Goal: Browse casually

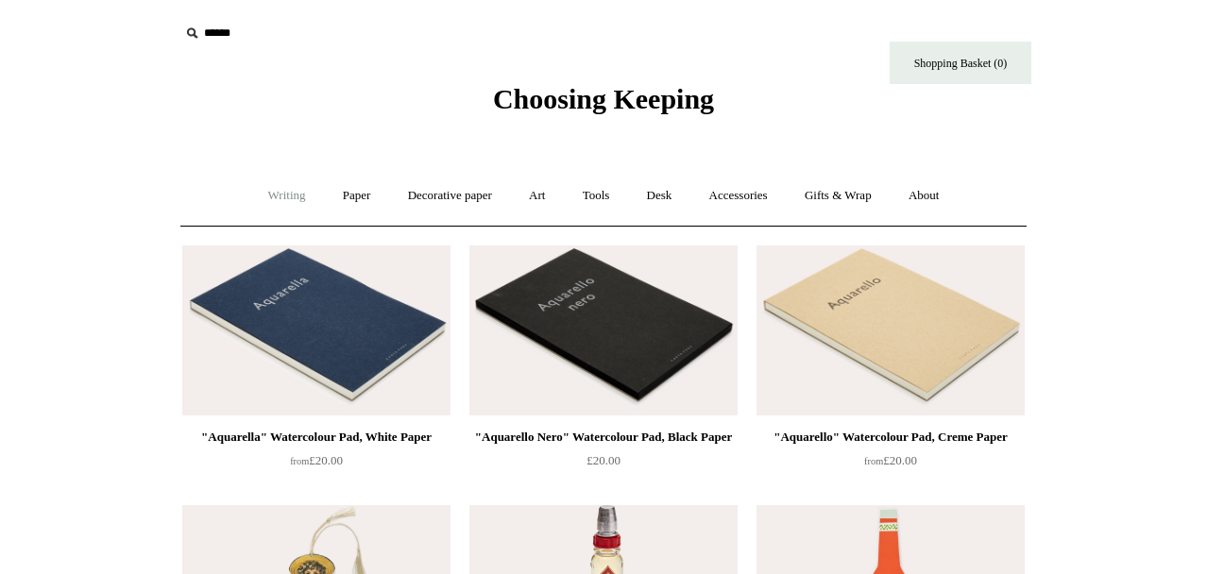
click at [287, 193] on link "Writing +" at bounding box center [287, 196] width 72 height 50
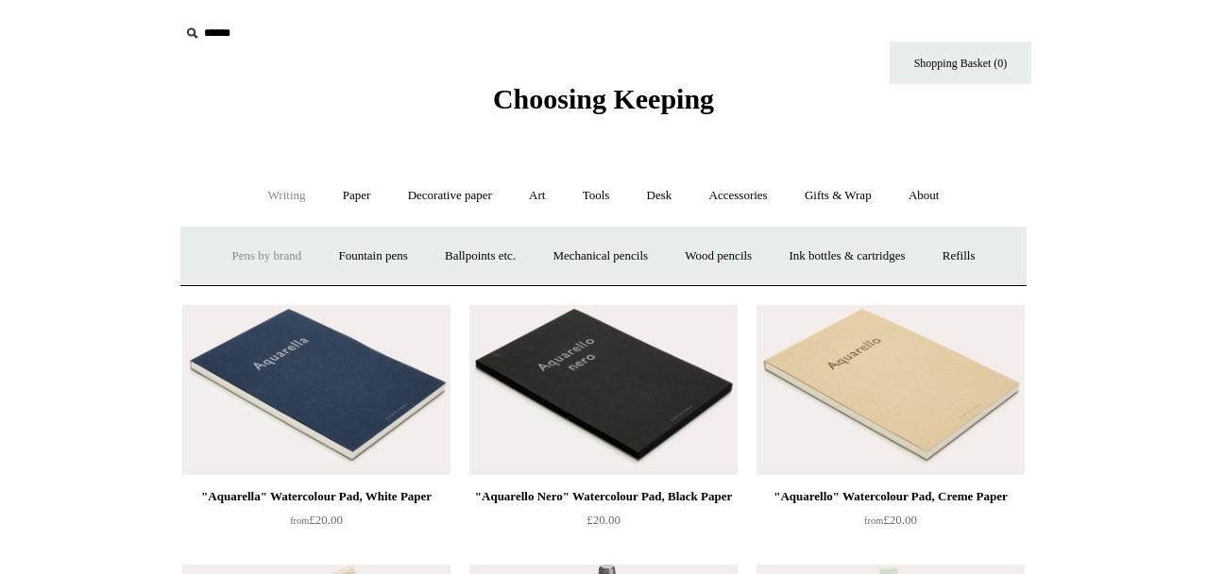
click at [259, 251] on link "Pens by brand +" at bounding box center [267, 256] width 104 height 50
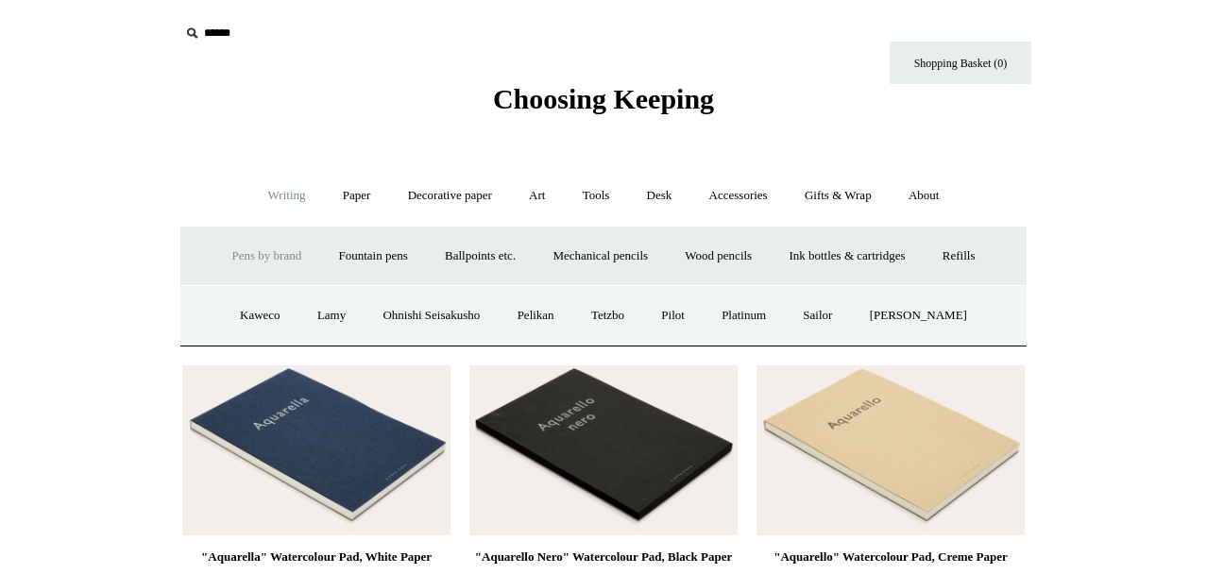
click at [271, 244] on link "Pens by brand -" at bounding box center [267, 256] width 104 height 50
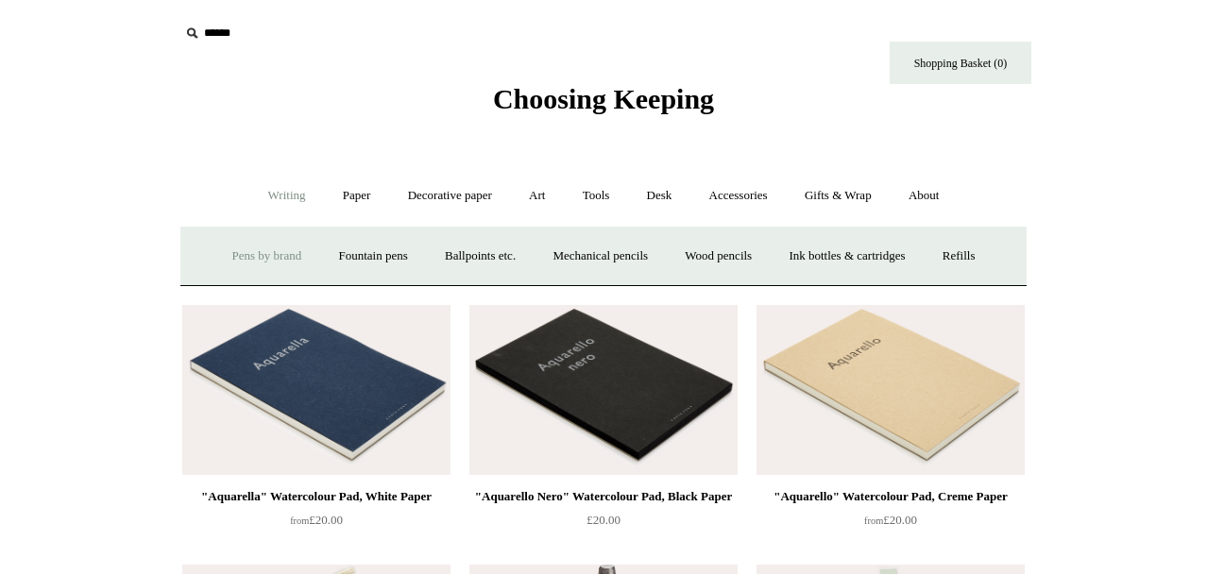
click at [272, 244] on link "Pens by brand +" at bounding box center [267, 256] width 104 height 50
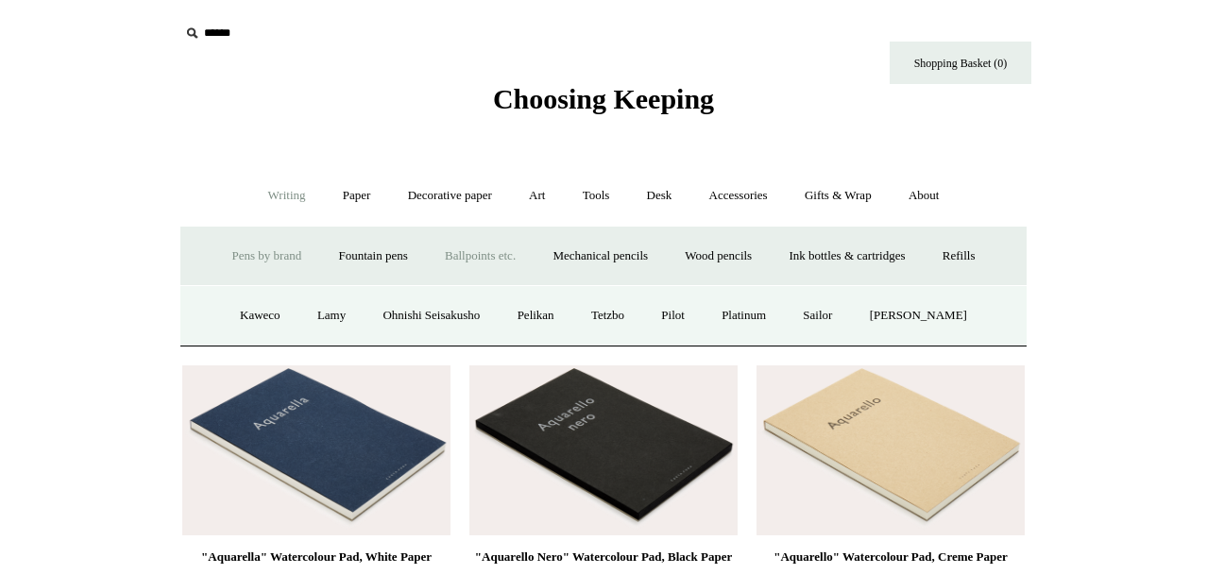
click at [504, 255] on link "Ballpoints etc. +" at bounding box center [480, 256] width 105 height 50
click at [675, 309] on link "Waterbased rollerballs" at bounding box center [713, 316] width 144 height 50
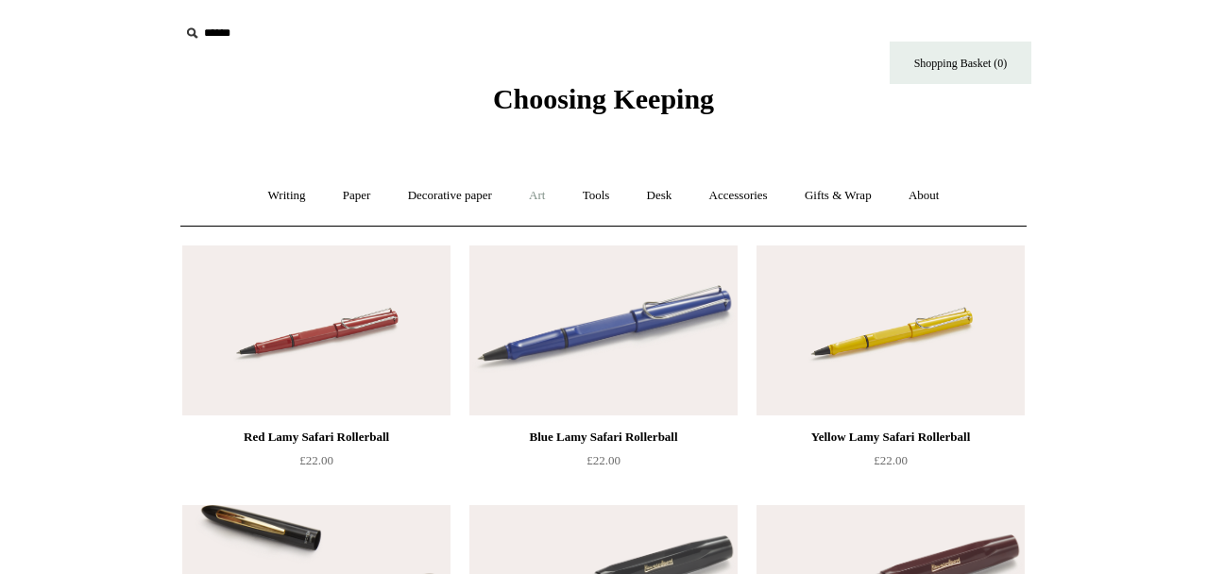
click at [542, 197] on link "Art +" at bounding box center [537, 196] width 50 height 50
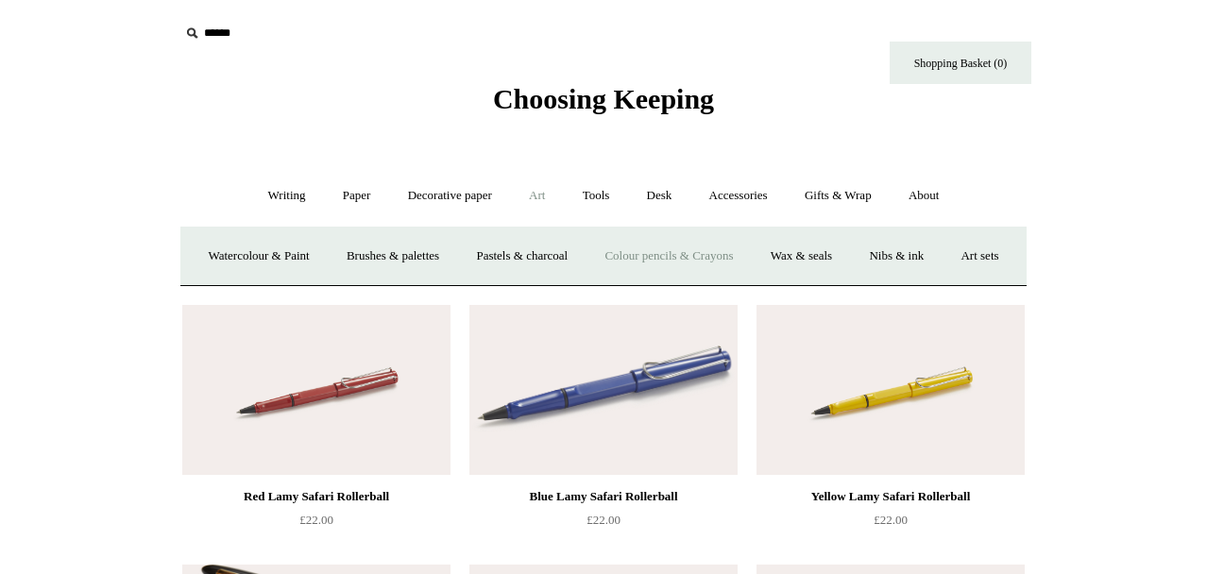
click at [653, 256] on link "Colour pencils & Crayons" at bounding box center [669, 256] width 162 height 50
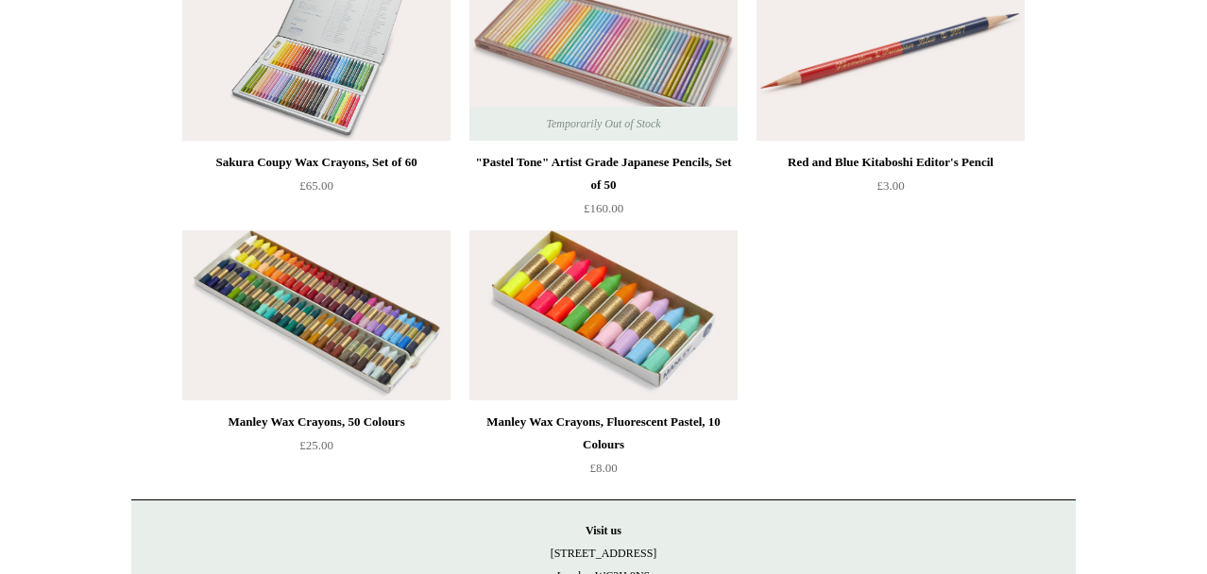
scroll to position [794, 0]
click at [666, 324] on img at bounding box center [604, 316] width 268 height 170
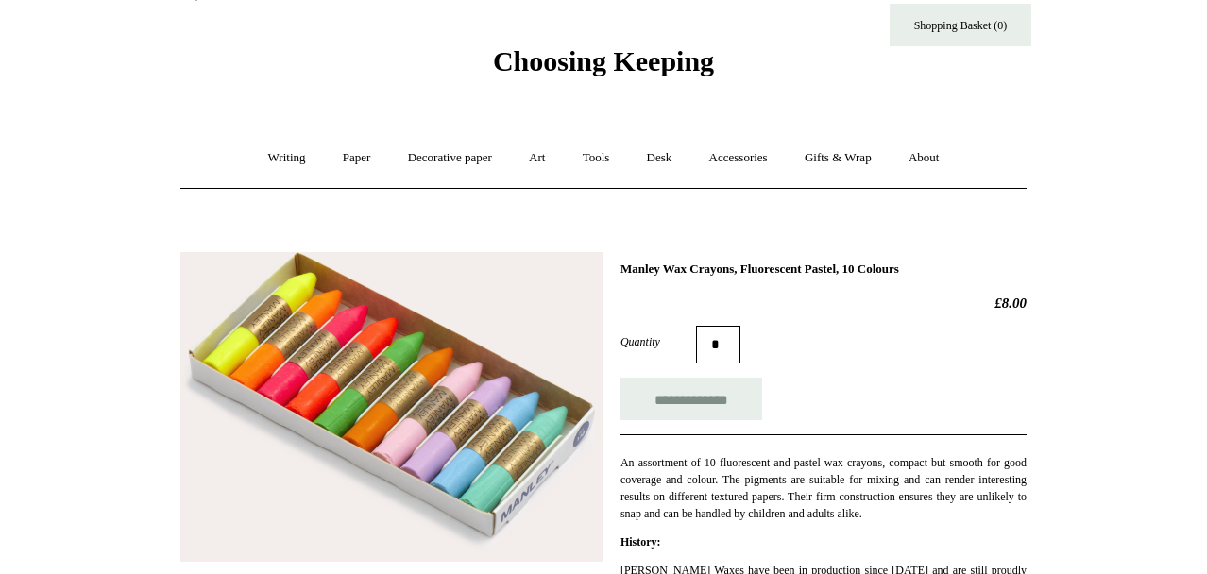
scroll to position [76, 0]
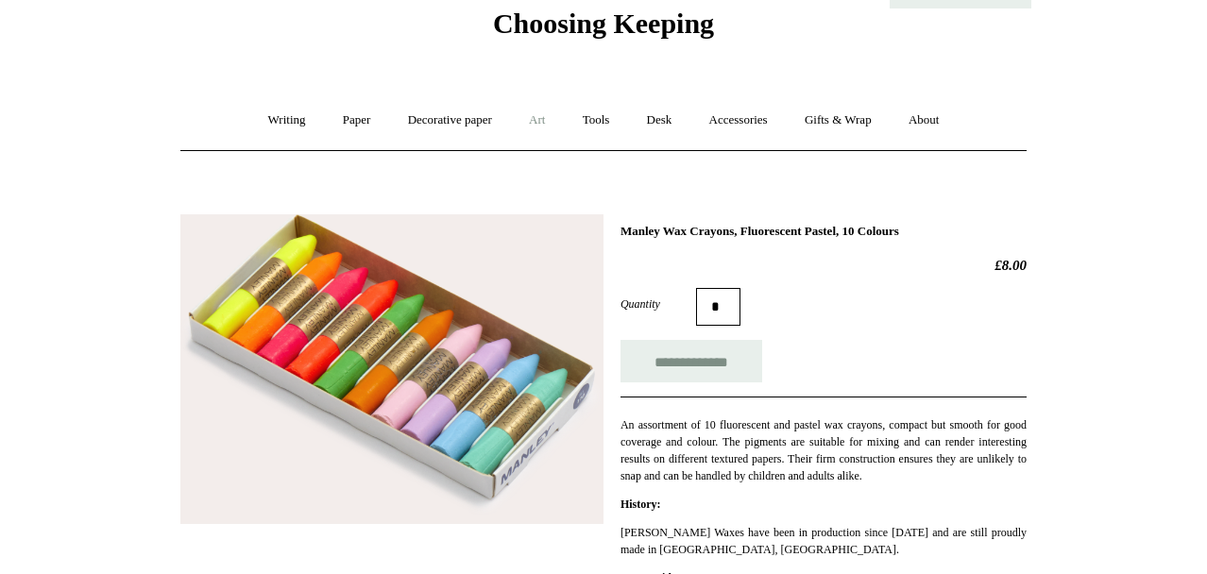
click at [538, 121] on link "Art +" at bounding box center [537, 120] width 50 height 50
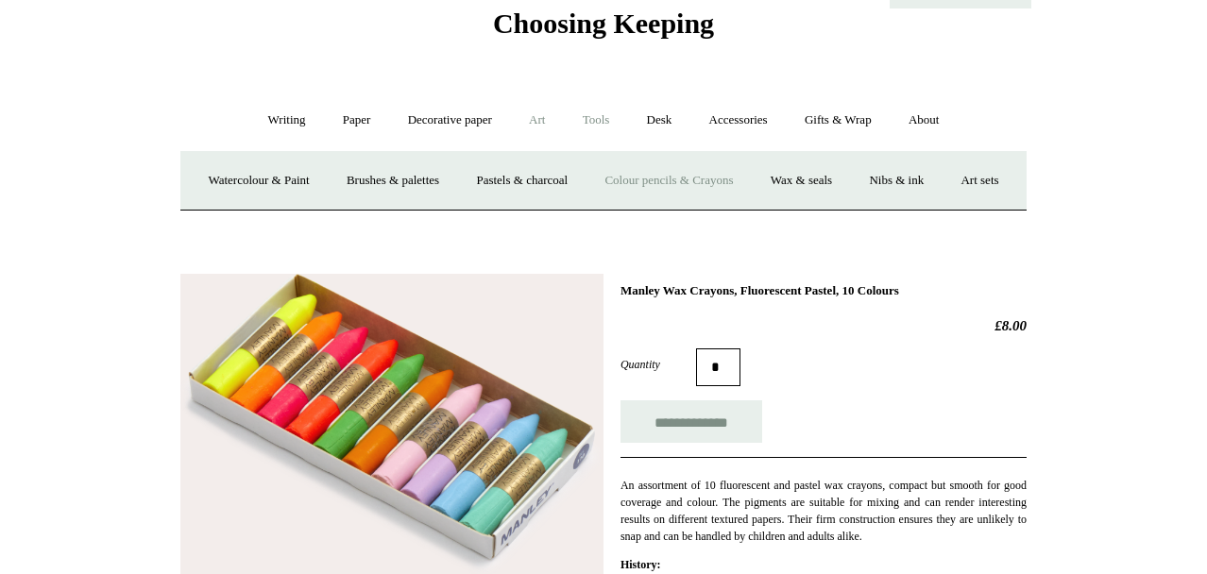
click at [601, 111] on link "Tools +" at bounding box center [596, 120] width 61 height 50
click at [353, 175] on link "Erasers" at bounding box center [357, 181] width 70 height 50
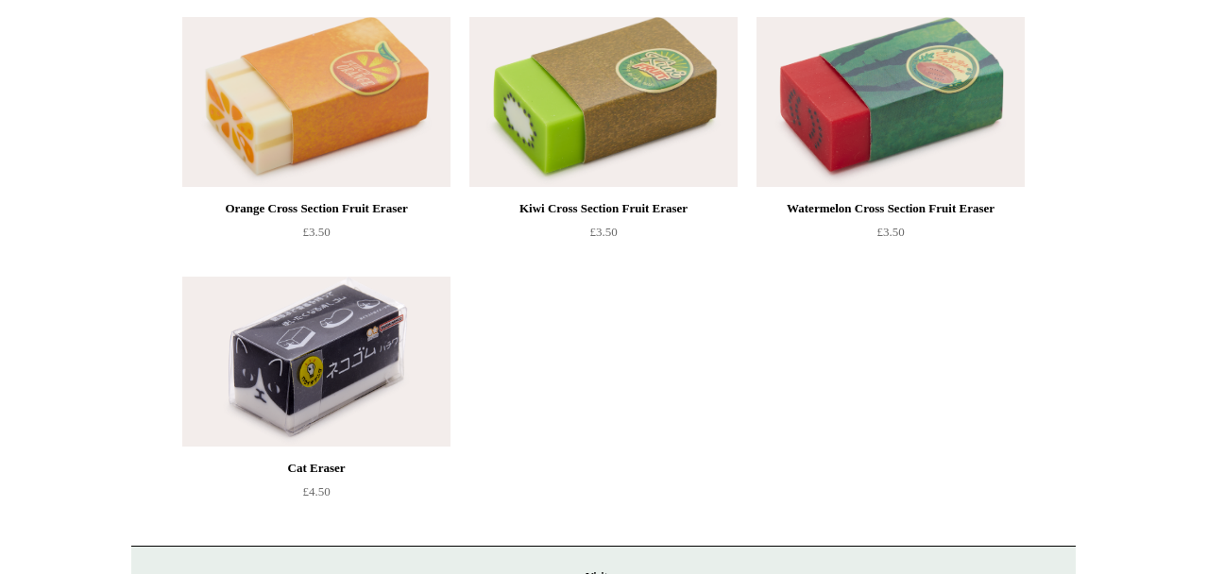
scroll to position [1020, 0]
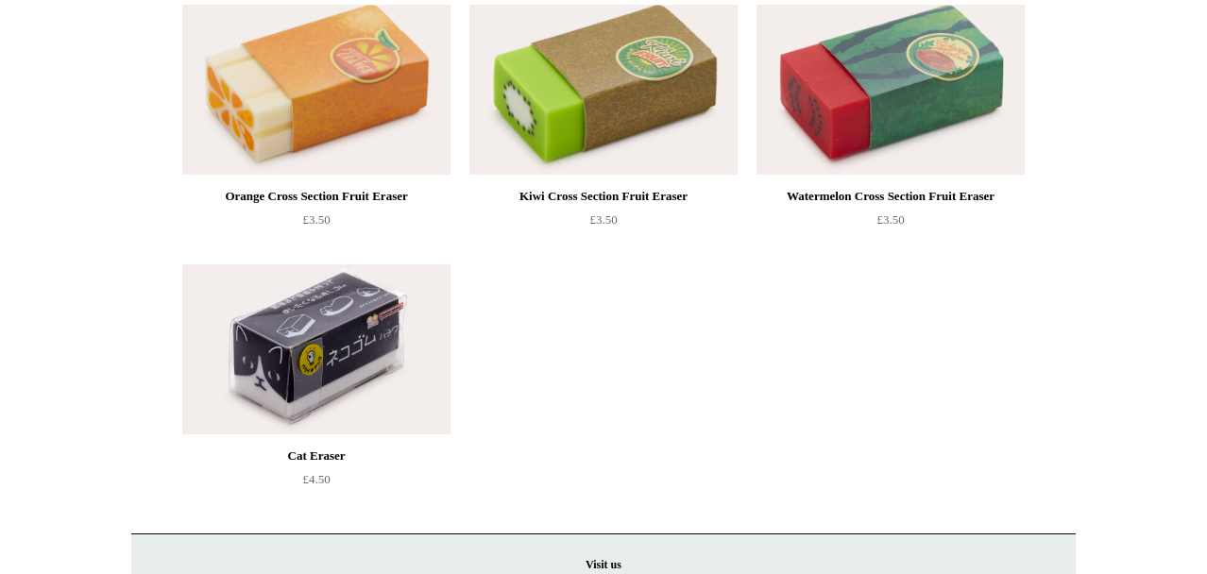
click at [368, 349] on img at bounding box center [316, 350] width 268 height 170
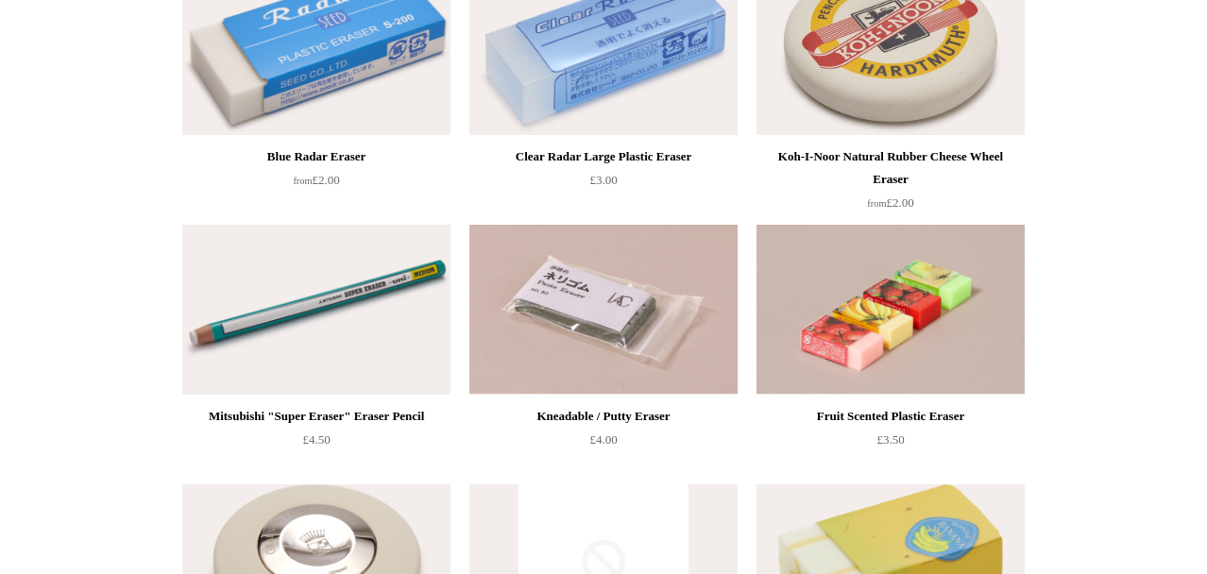
scroll to position [302, 0]
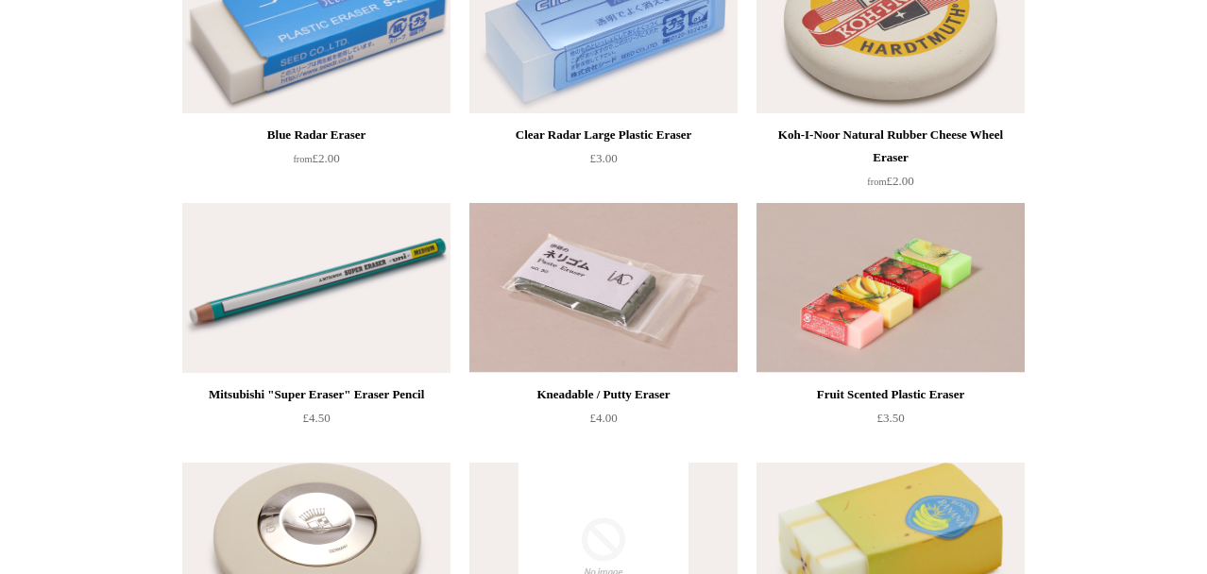
click at [376, 278] on img at bounding box center [316, 288] width 268 height 170
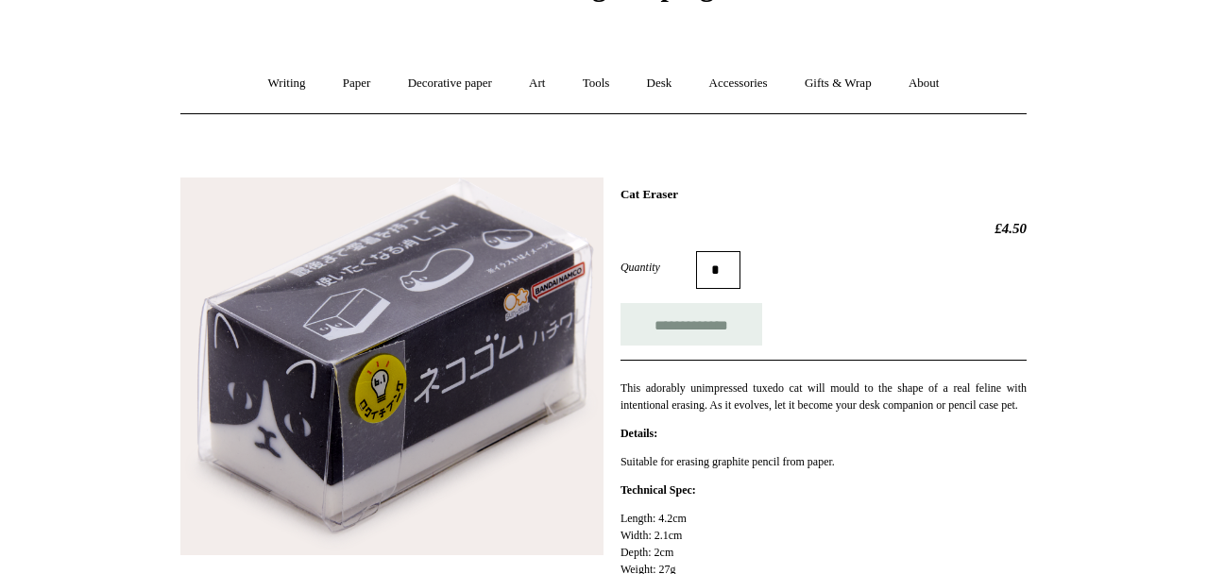
scroll to position [113, 0]
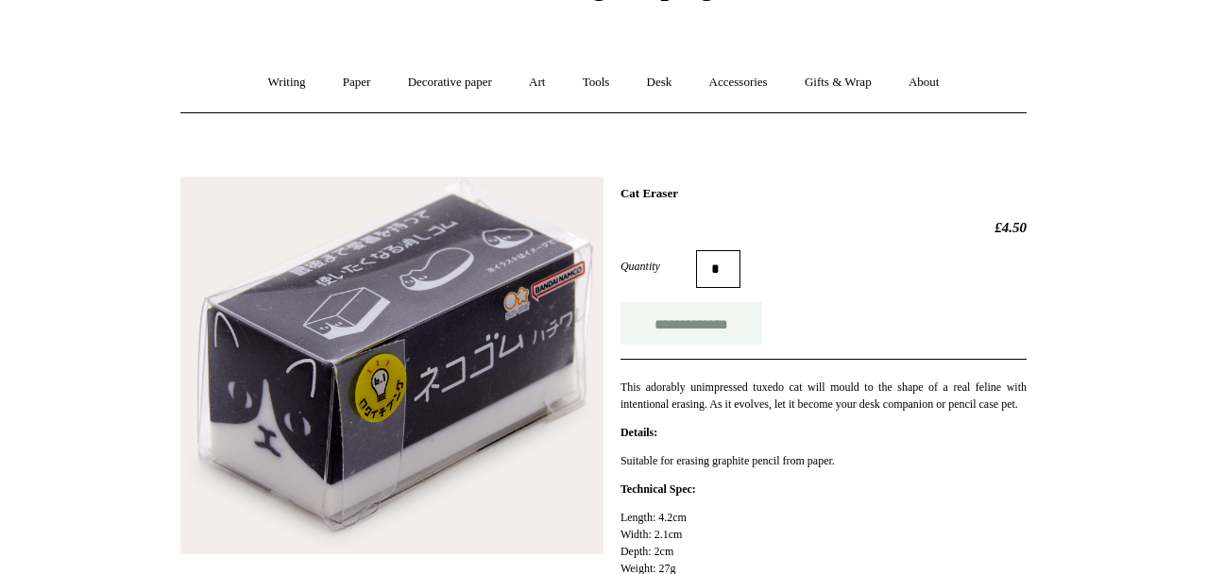
click at [693, 326] on input "**********" at bounding box center [692, 323] width 142 height 43
type input "**********"
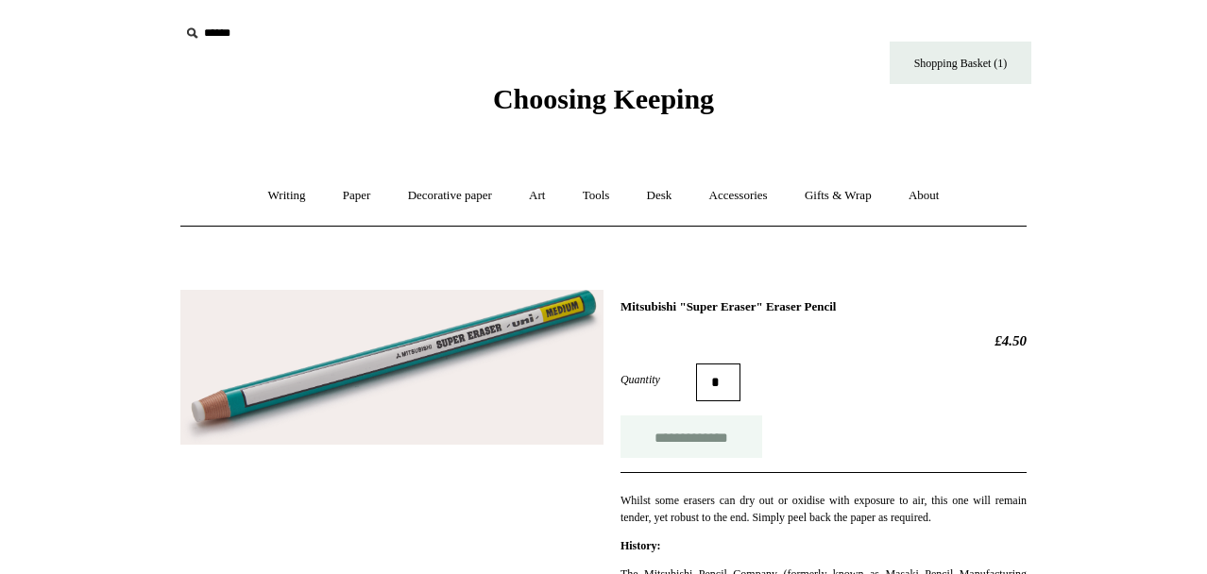
click at [712, 436] on input "**********" at bounding box center [692, 437] width 142 height 43
type input "**********"
click at [610, 196] on link "Tools +" at bounding box center [596, 196] width 61 height 50
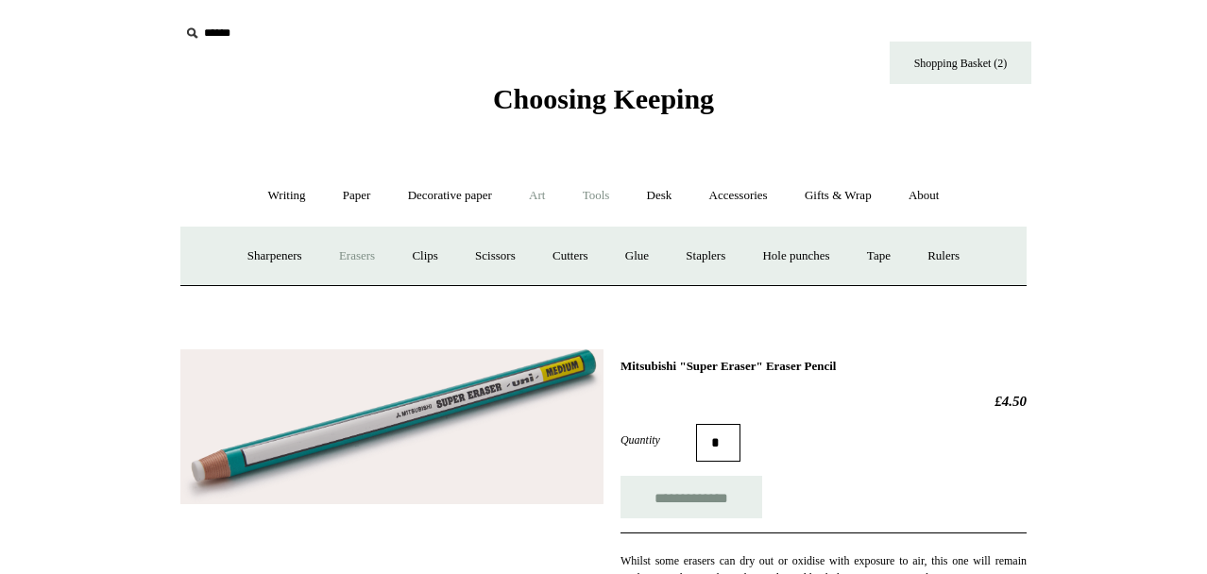
click at [534, 192] on link "Art +" at bounding box center [537, 196] width 50 height 50
click at [273, 199] on link "Writing +" at bounding box center [287, 196] width 72 height 50
click at [274, 260] on link "Pens by brand +" at bounding box center [267, 256] width 104 height 50
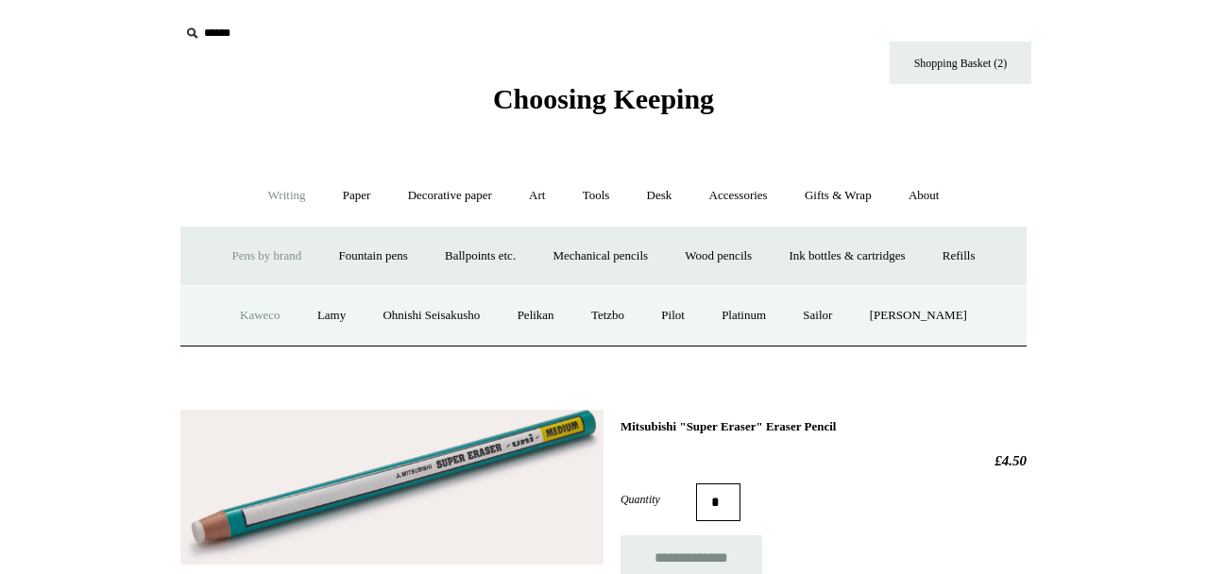
click at [263, 314] on link "Kaweco" at bounding box center [260, 316] width 75 height 50
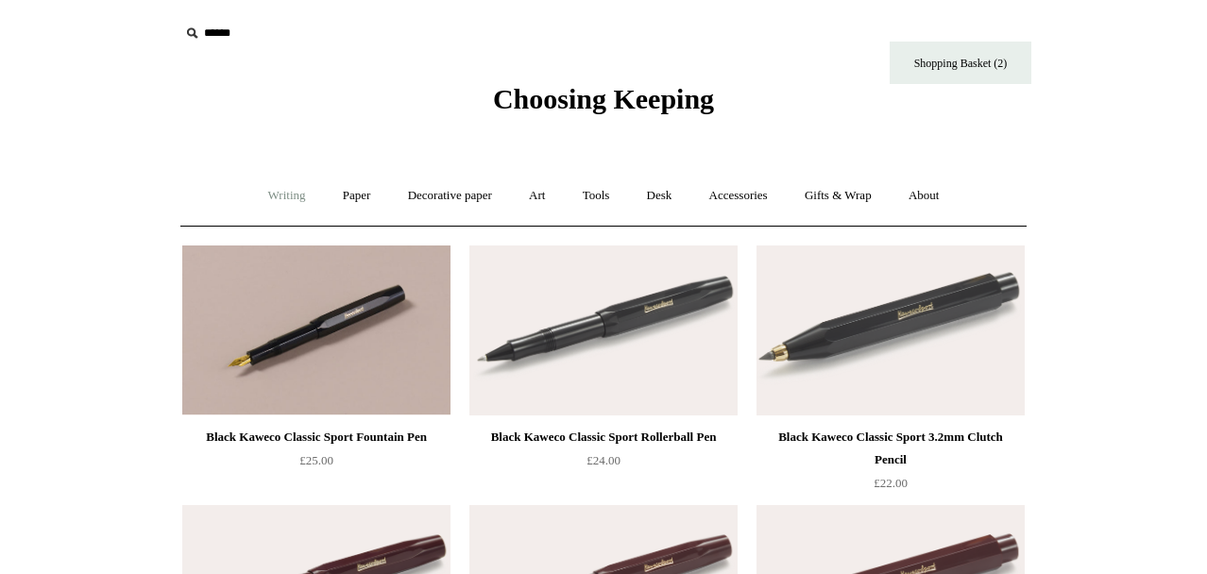
click at [280, 193] on link "Writing +" at bounding box center [287, 196] width 72 height 50
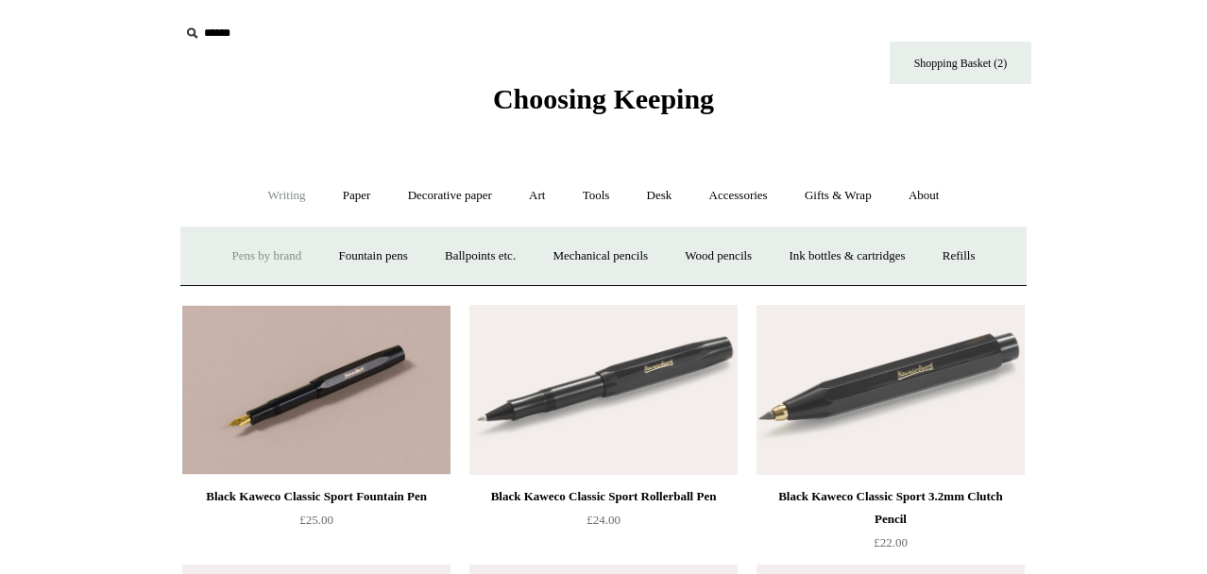
click at [271, 256] on link "Pens by brand +" at bounding box center [267, 256] width 104 height 50
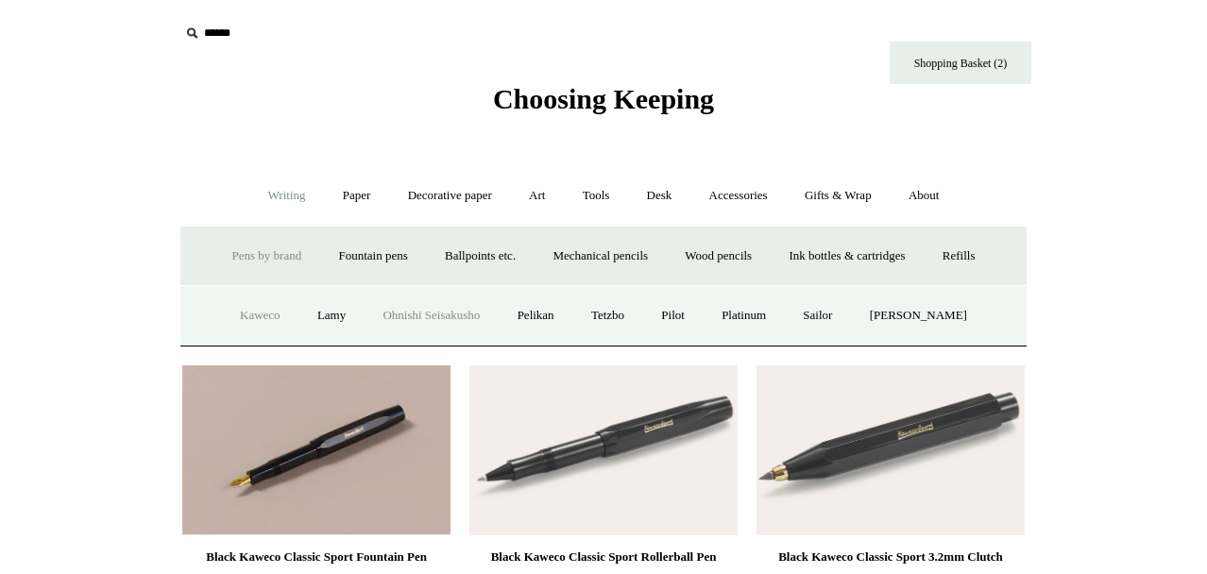
click at [445, 318] on link "Ohnishi Seisakusho" at bounding box center [431, 316] width 131 height 50
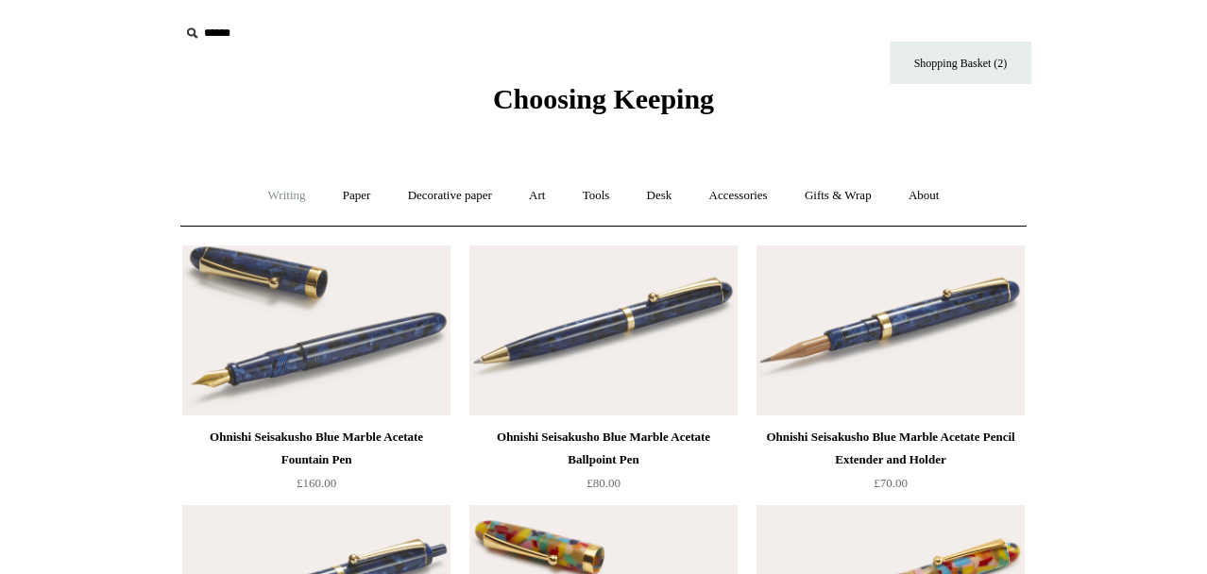
click at [279, 200] on link "Writing +" at bounding box center [287, 196] width 72 height 50
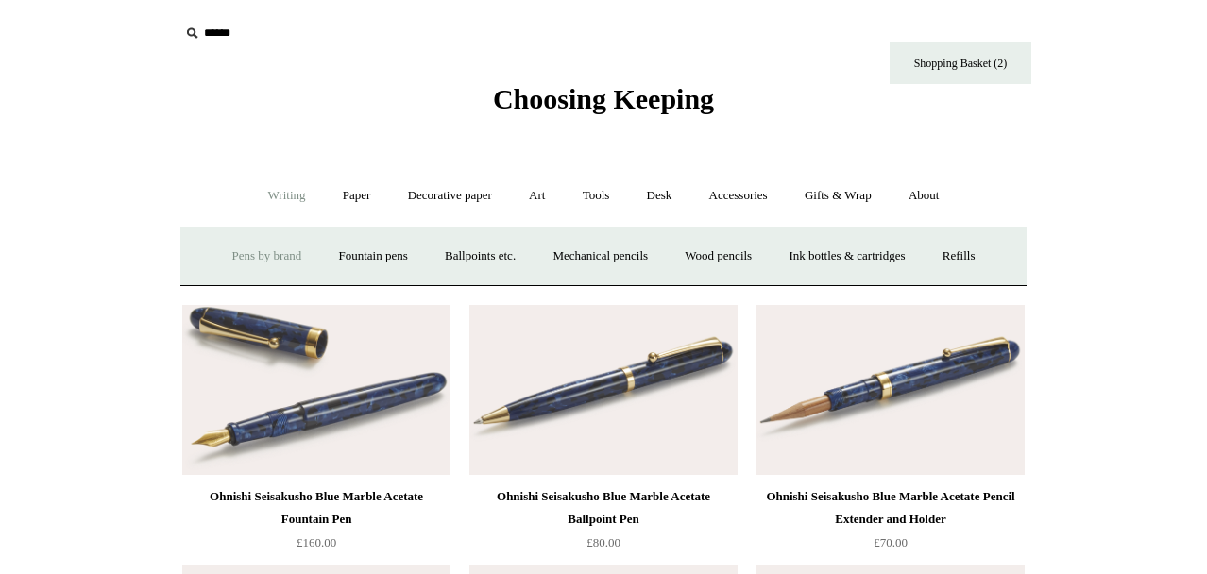
click at [267, 258] on link "Pens by brand +" at bounding box center [267, 256] width 104 height 50
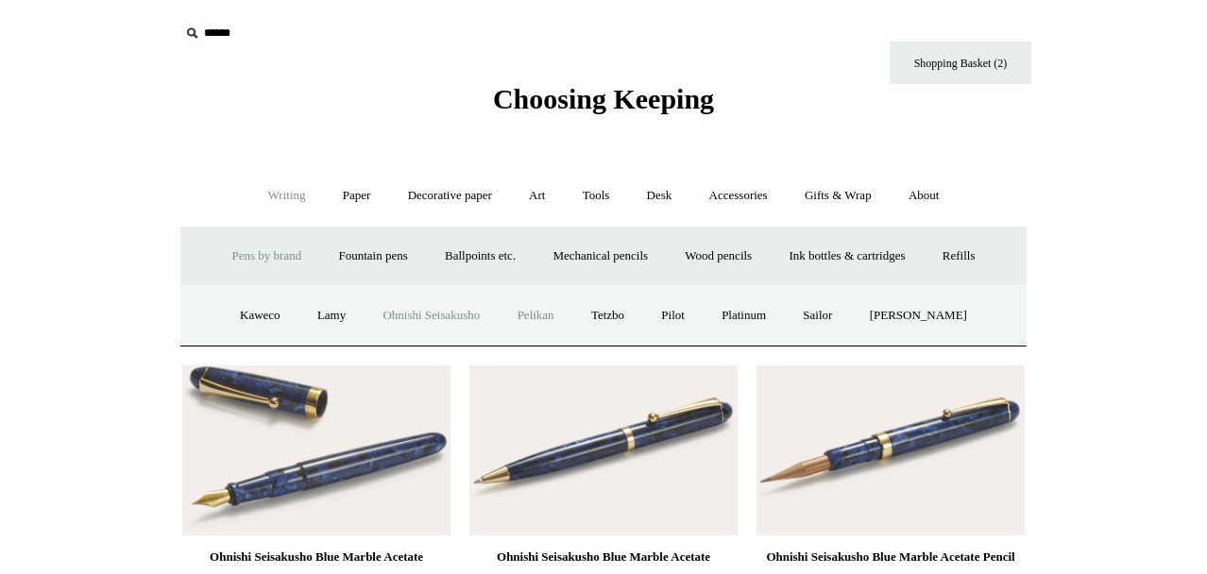
click at [550, 319] on link "Pelikan" at bounding box center [536, 316] width 71 height 50
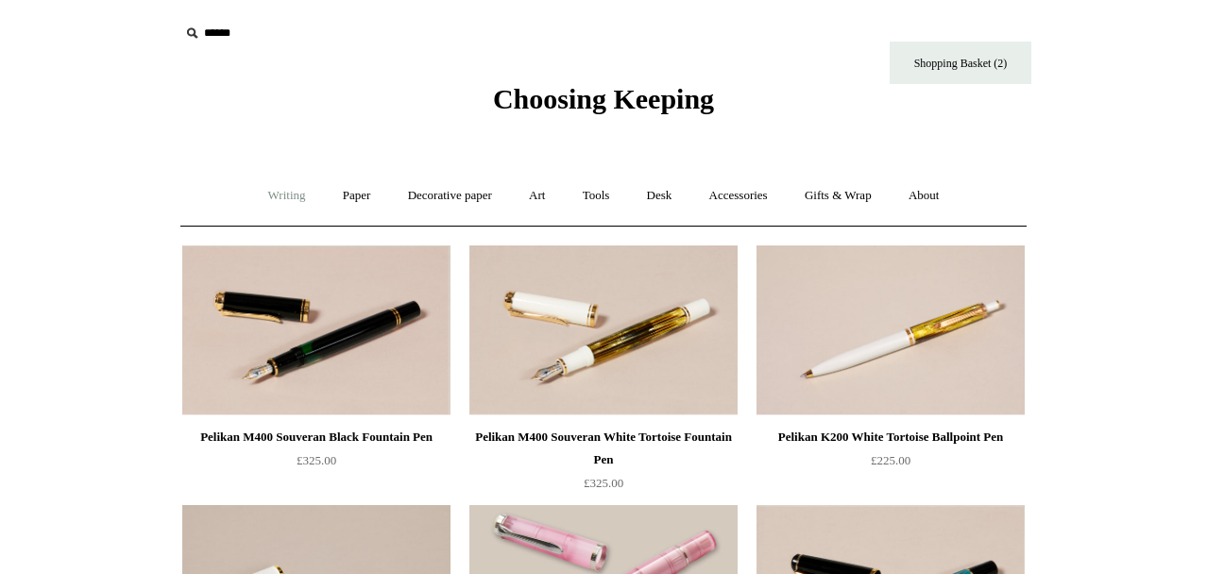
click at [268, 197] on link "Writing +" at bounding box center [287, 196] width 72 height 50
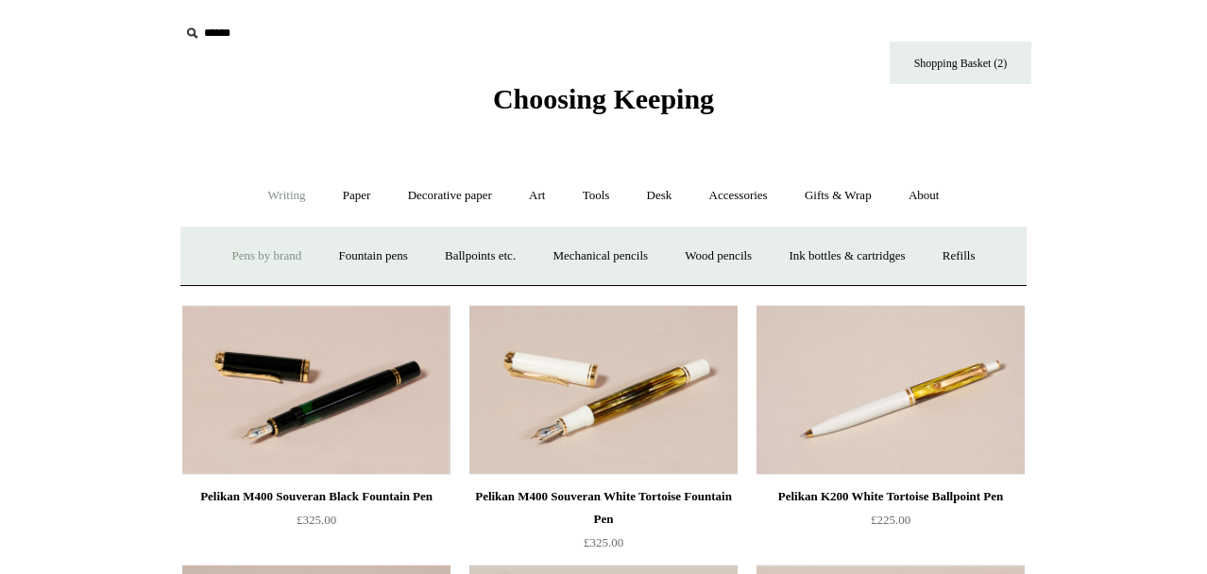
click at [273, 256] on link "Pens by brand +" at bounding box center [267, 256] width 104 height 50
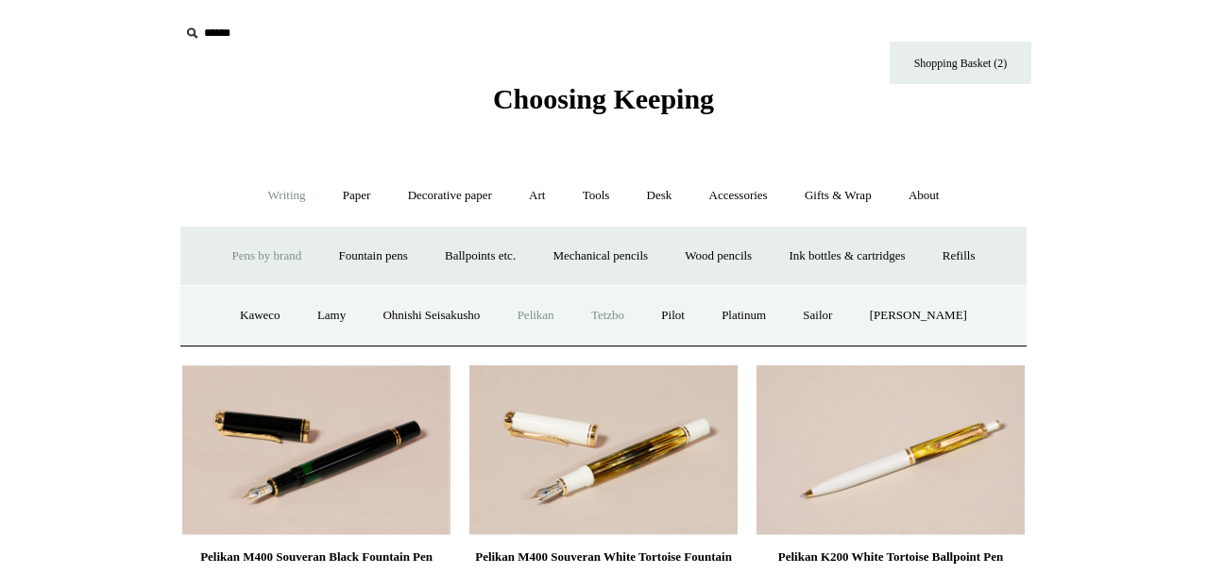
click at [629, 315] on link "Tetzbo" at bounding box center [607, 316] width 67 height 50
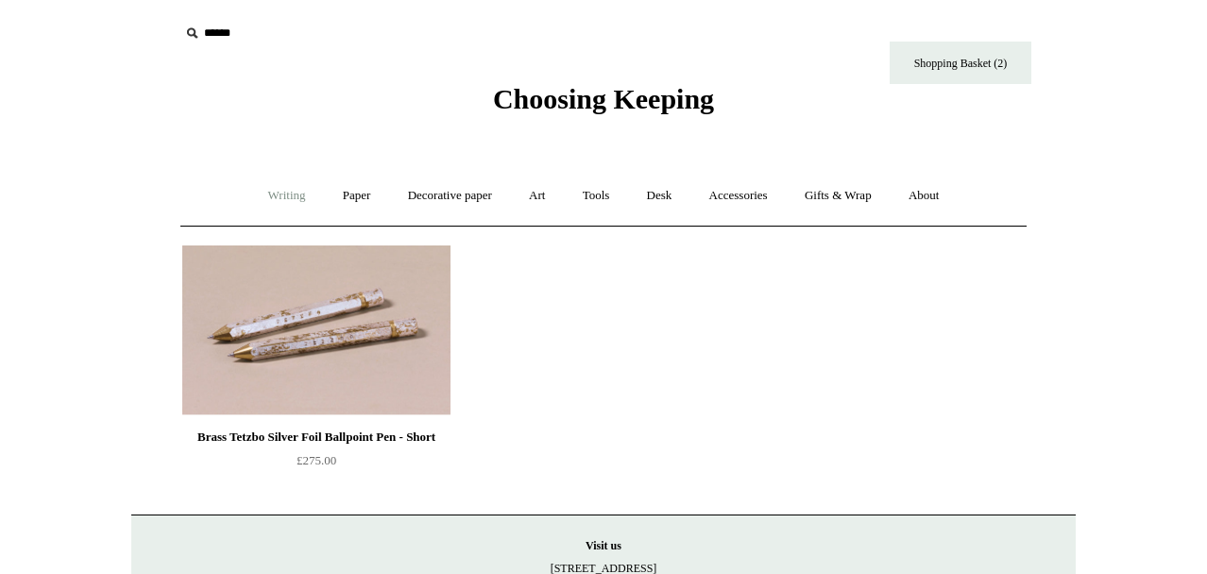
click at [294, 190] on link "Writing +" at bounding box center [287, 196] width 72 height 50
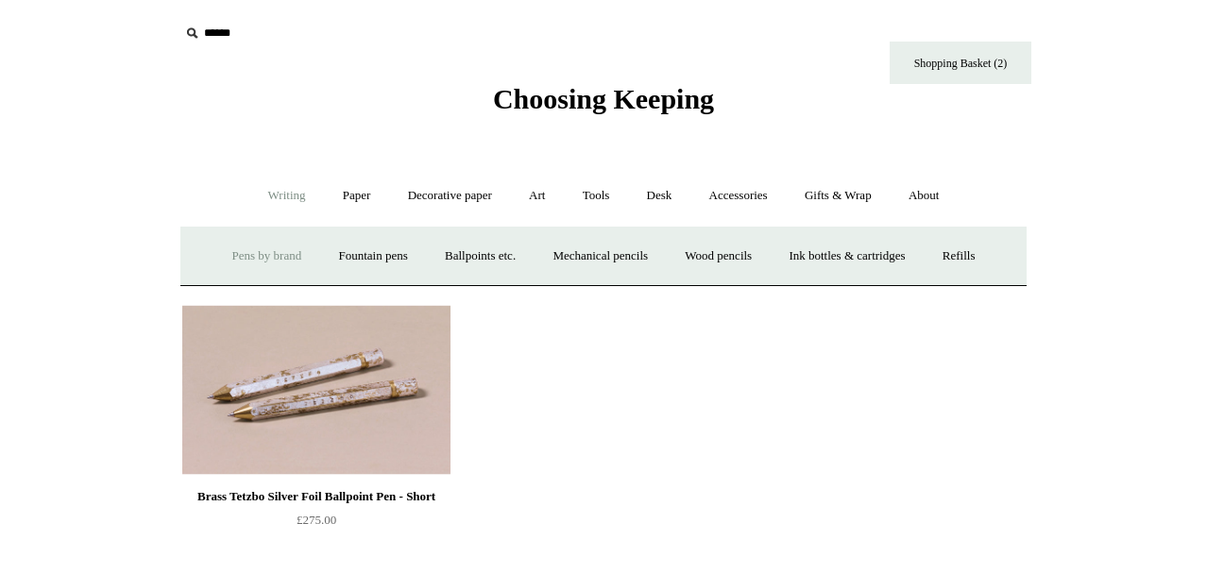
click at [272, 259] on link "Pens by brand +" at bounding box center [267, 256] width 104 height 50
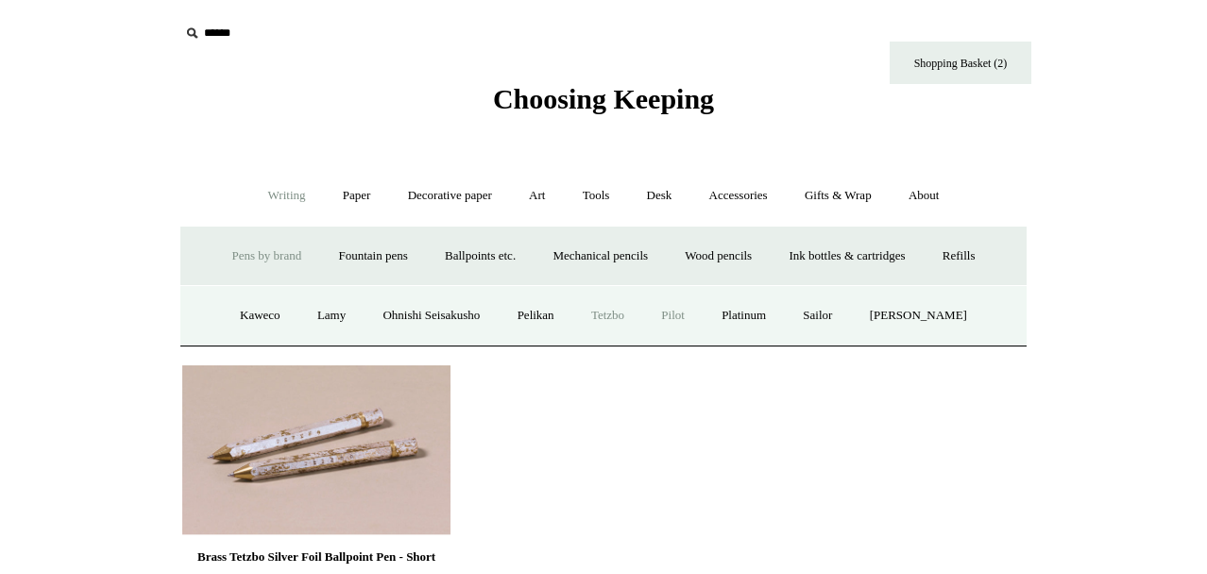
click at [694, 314] on link "Pilot" at bounding box center [673, 316] width 58 height 50
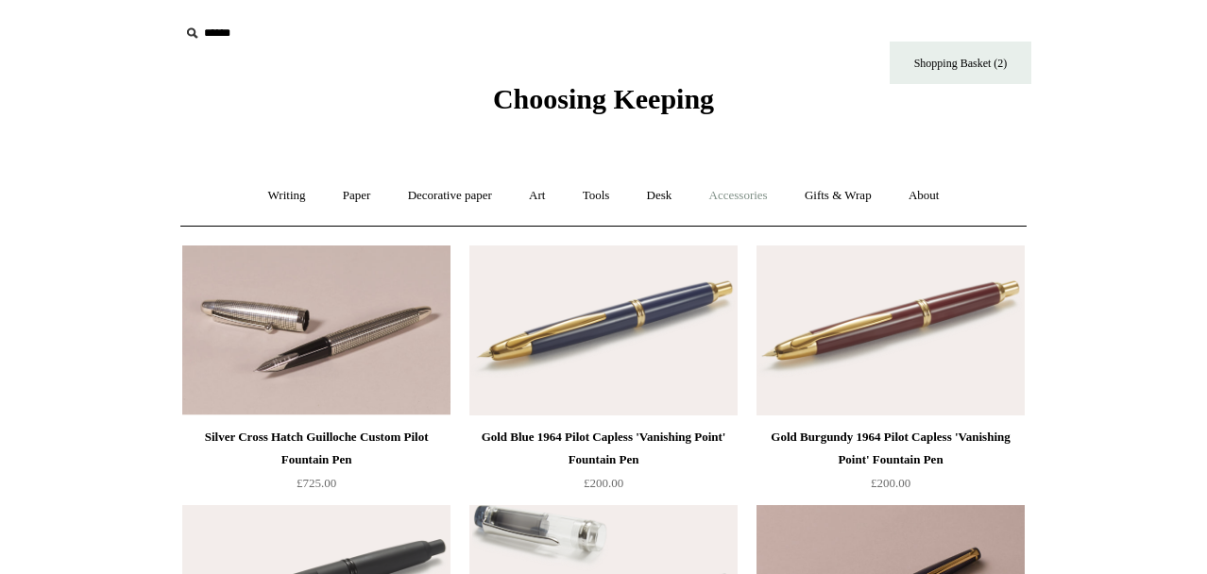
click at [739, 198] on link "Accessories +" at bounding box center [738, 196] width 93 height 50
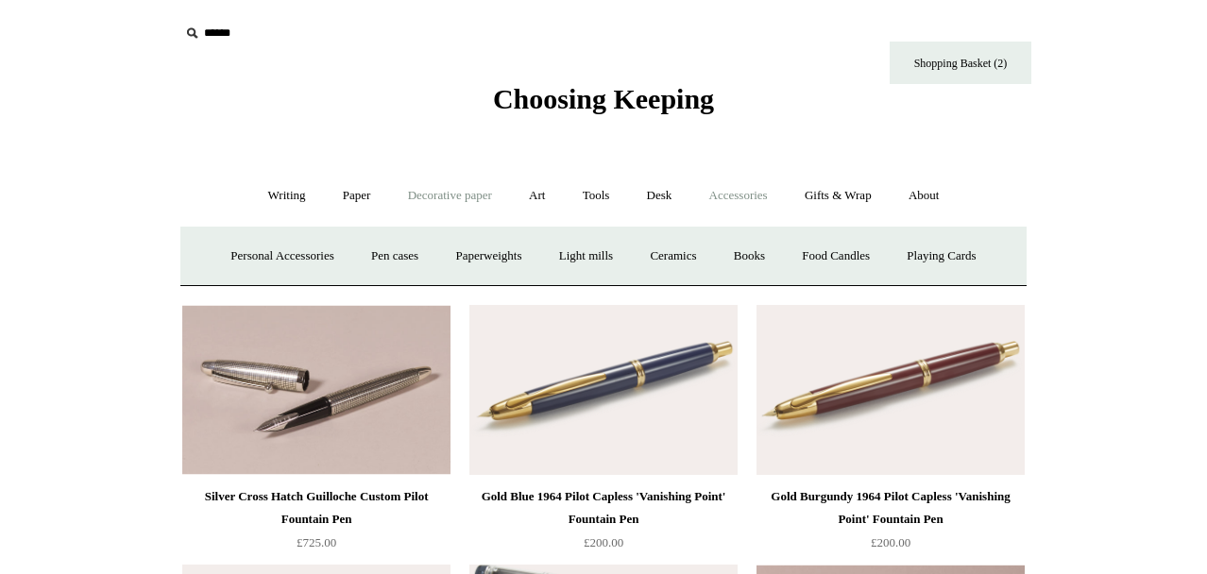
click at [418, 187] on link "Decorative paper +" at bounding box center [450, 196] width 118 height 50
click at [842, 190] on link "Gifts & Wrap +" at bounding box center [838, 196] width 101 height 50
click at [741, 254] on link "Tape" at bounding box center [733, 256] width 58 height 50
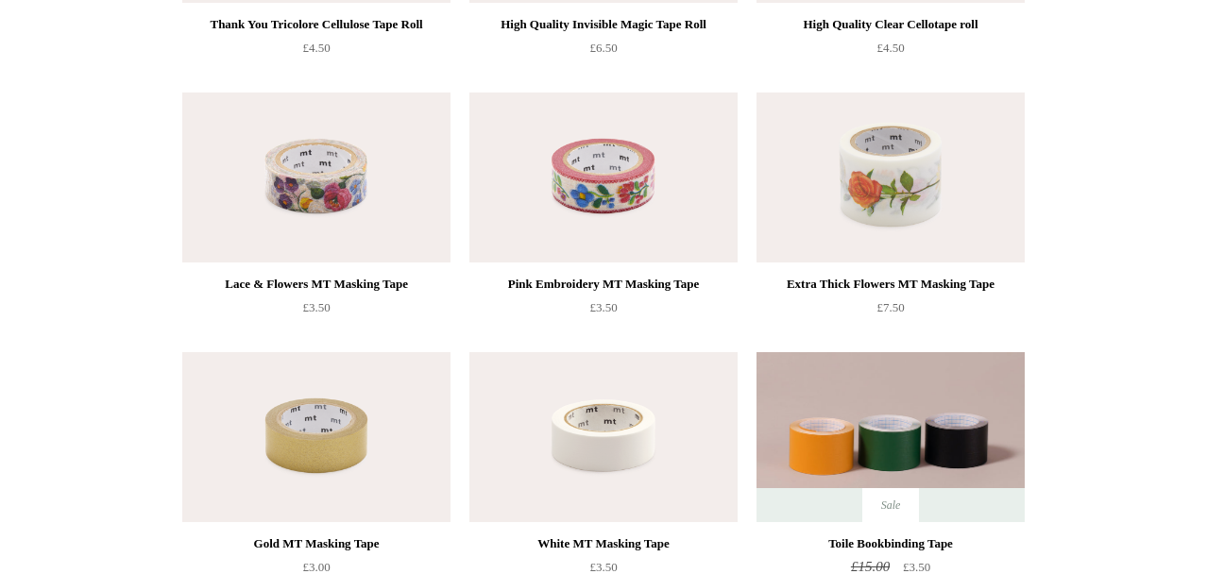
scroll to position [416, 0]
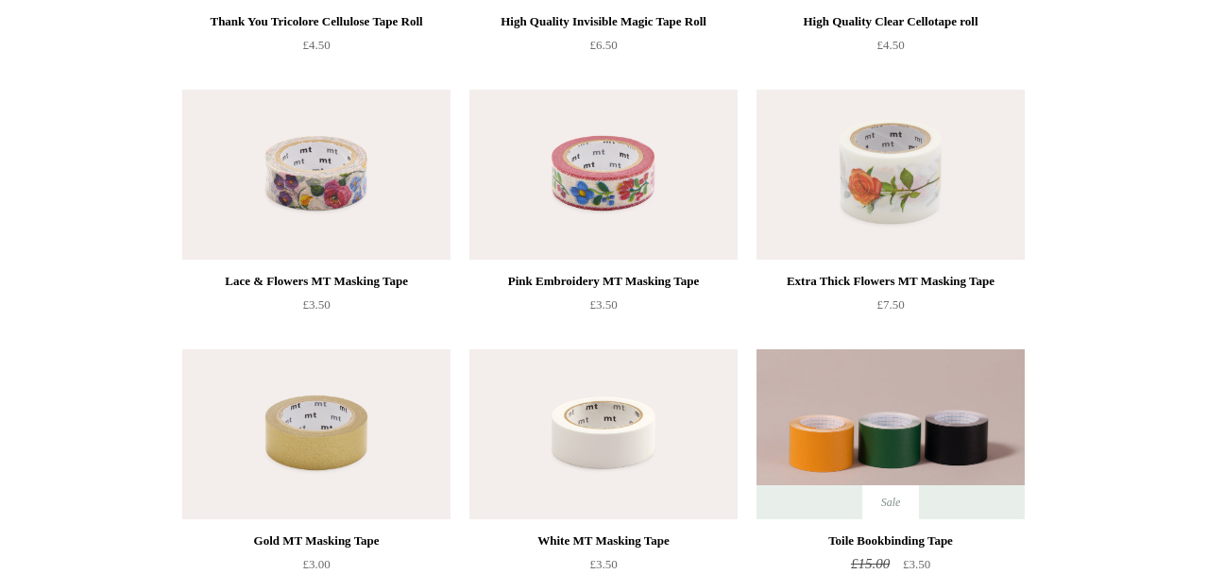
click at [630, 187] on img at bounding box center [604, 175] width 268 height 170
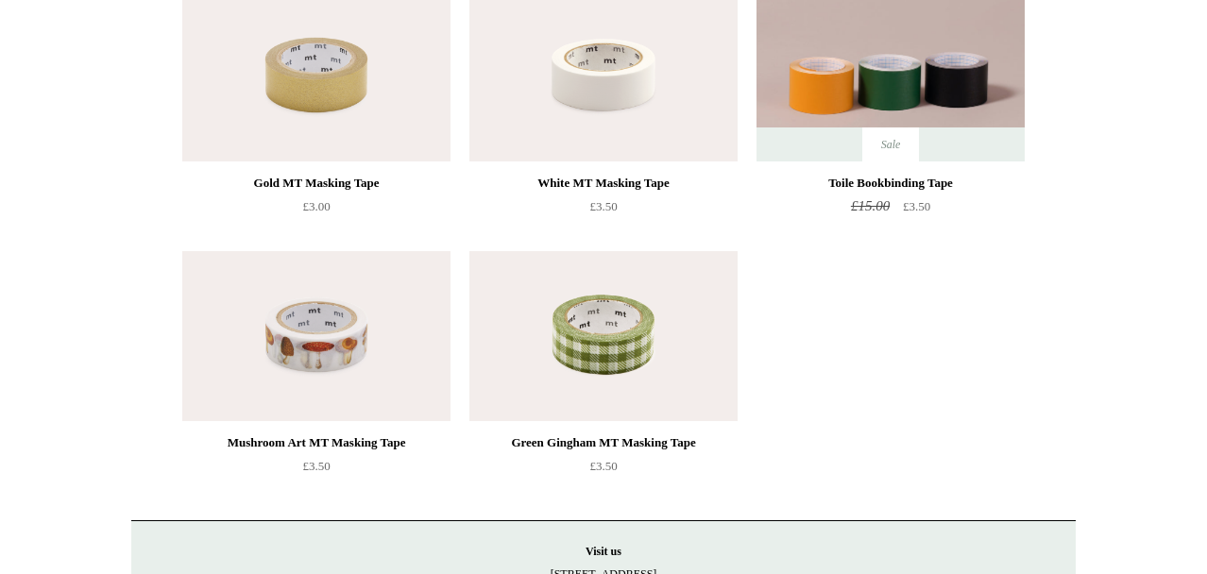
scroll to position [831, 0]
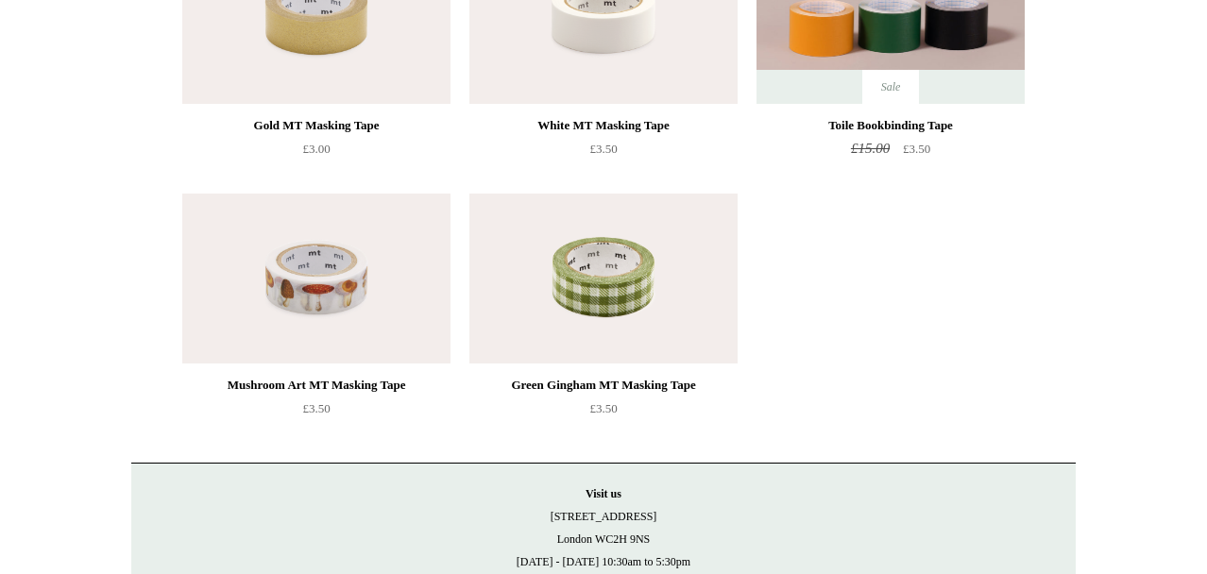
click at [315, 258] on img at bounding box center [316, 279] width 268 height 170
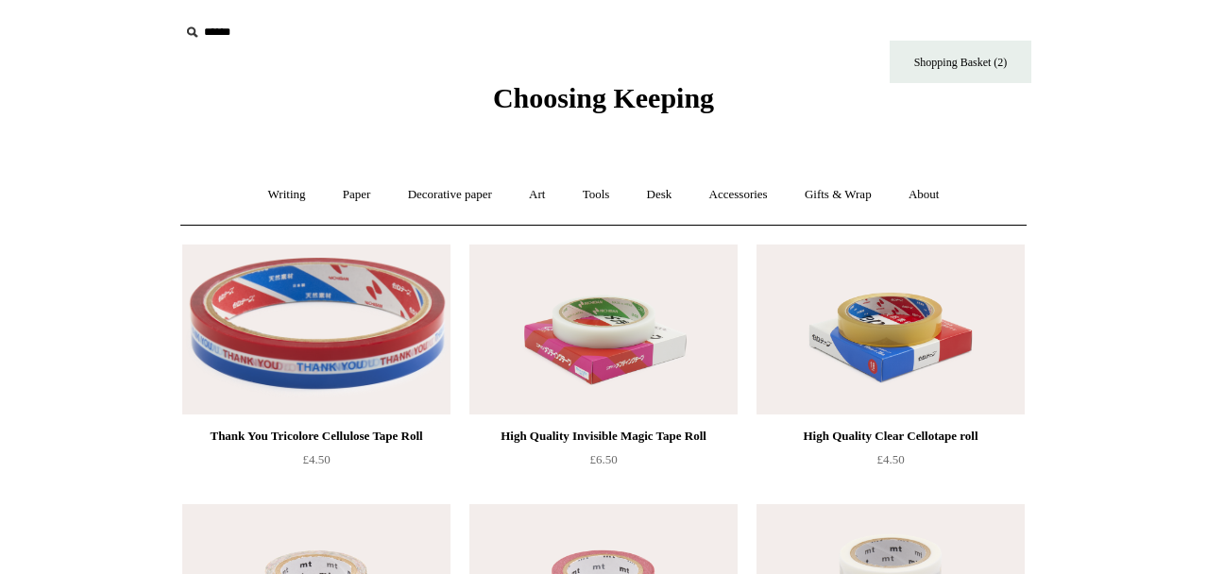
scroll to position [0, 0]
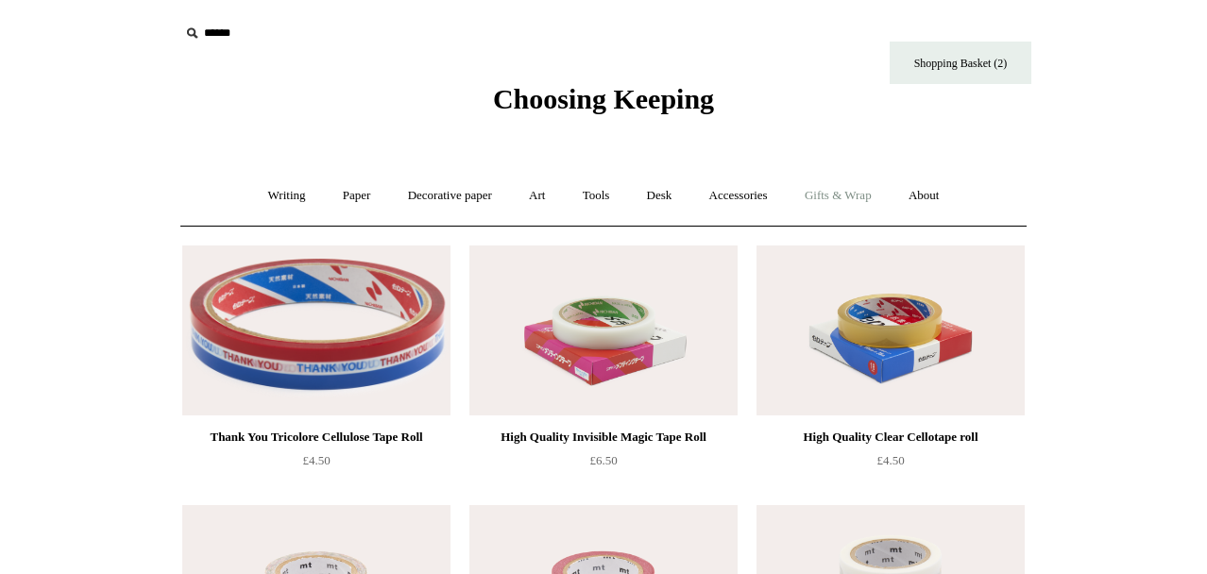
click at [835, 196] on link "Gifts & Wrap +" at bounding box center [838, 196] width 101 height 50
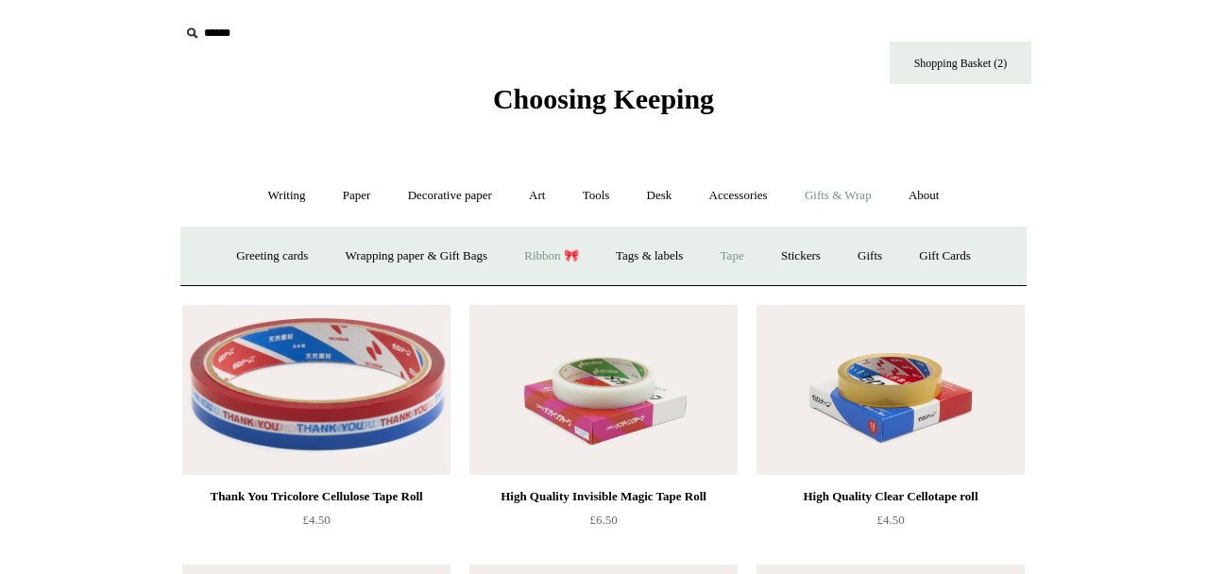
click at [561, 252] on link "Ribbon 🎀" at bounding box center [551, 256] width 89 height 50
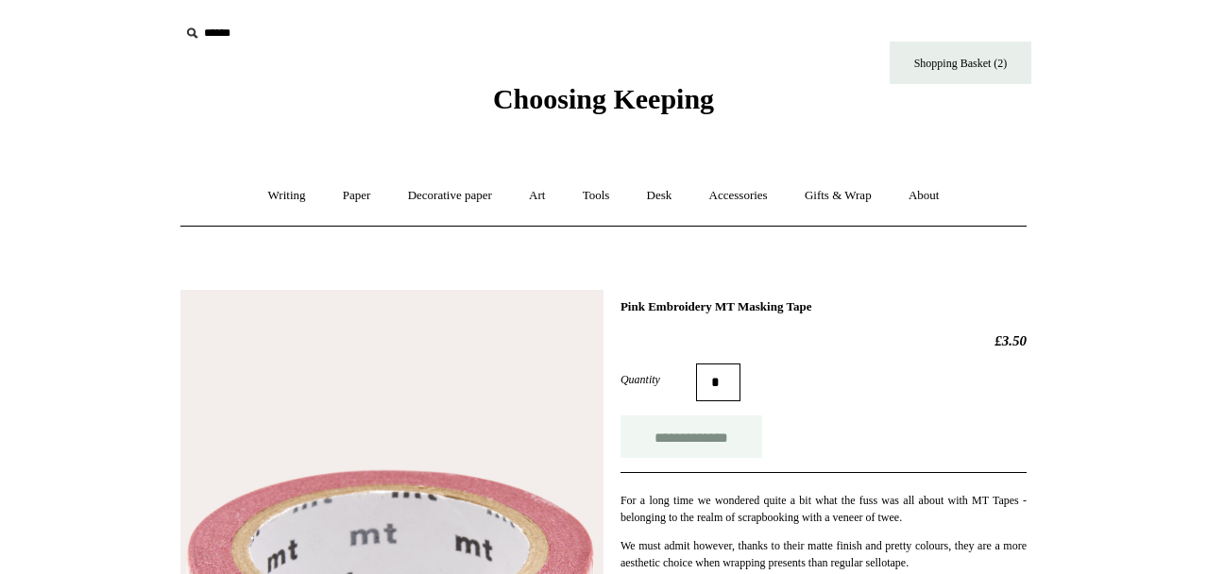
click at [730, 434] on input "**********" at bounding box center [692, 437] width 142 height 43
type input "**********"
click at [867, 412] on form "**********" at bounding box center [824, 411] width 406 height 94
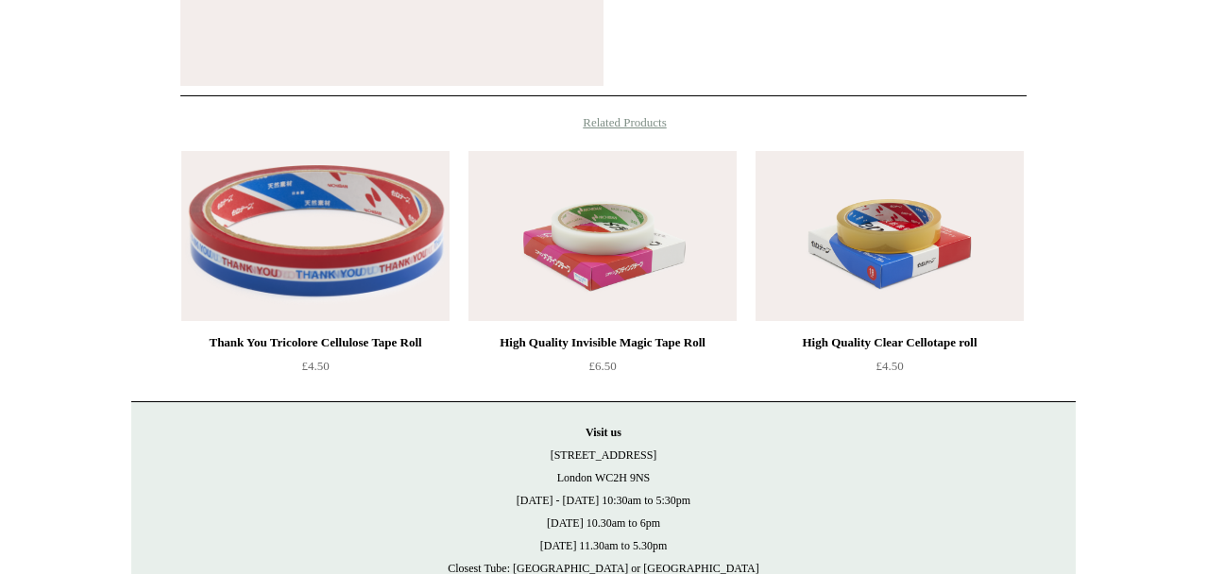
scroll to position [831, 0]
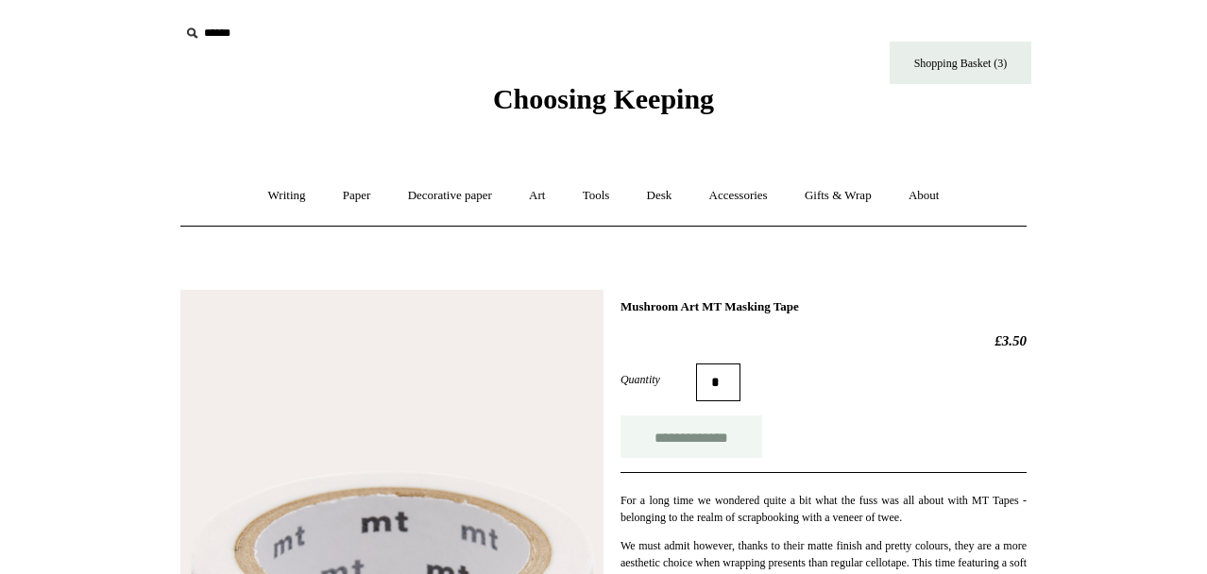
click at [730, 438] on input "**********" at bounding box center [692, 437] width 142 height 43
type input "**********"
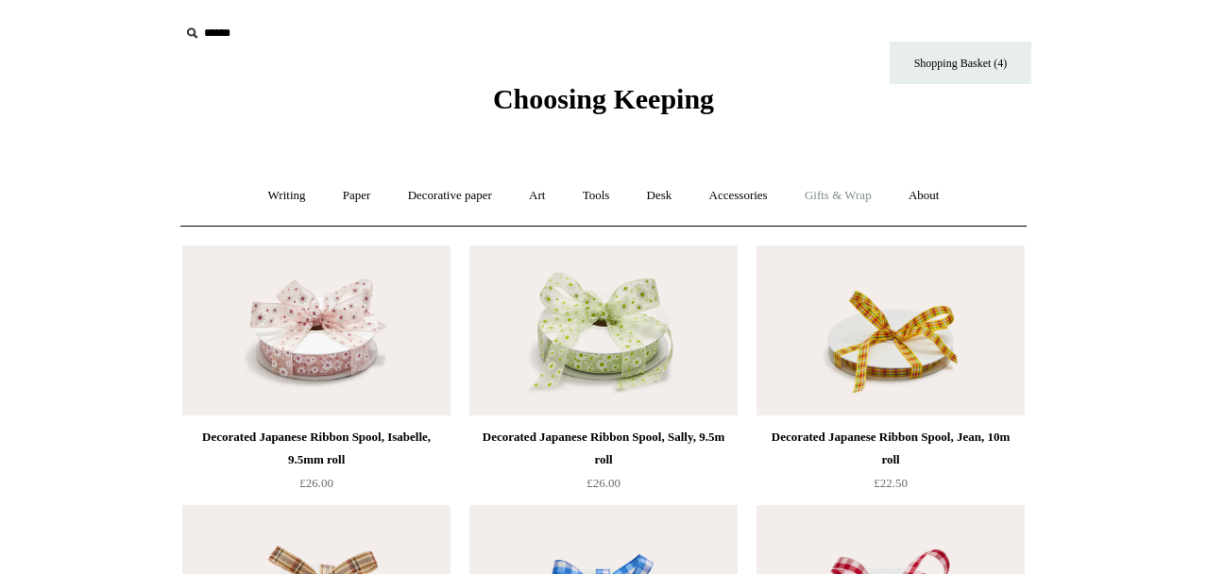
click at [835, 195] on link "Gifts & Wrap +" at bounding box center [838, 196] width 101 height 50
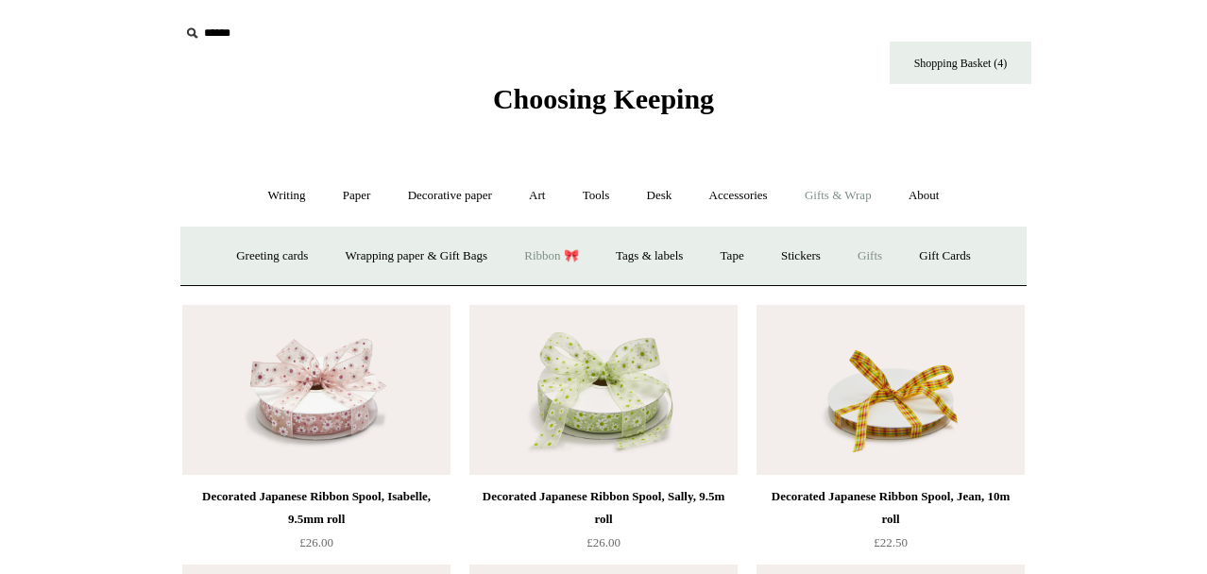
click at [881, 248] on link "Gifts +" at bounding box center [870, 256] width 59 height 50
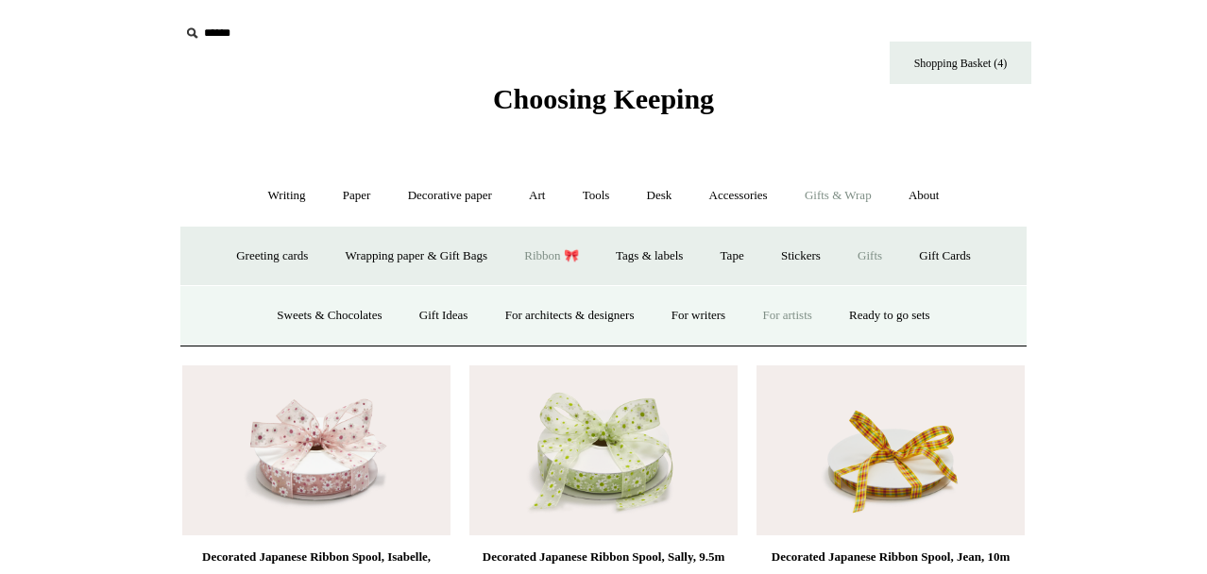
click at [795, 319] on link "For artists" at bounding box center [786, 316] width 83 height 50
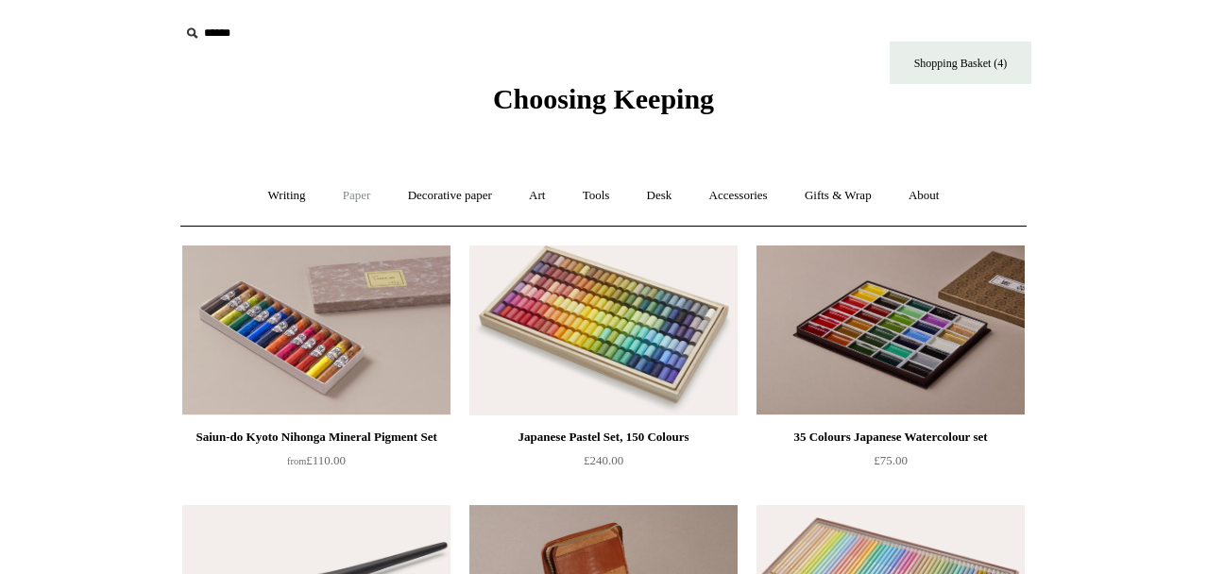
click at [364, 191] on link "Paper +" at bounding box center [357, 196] width 62 height 50
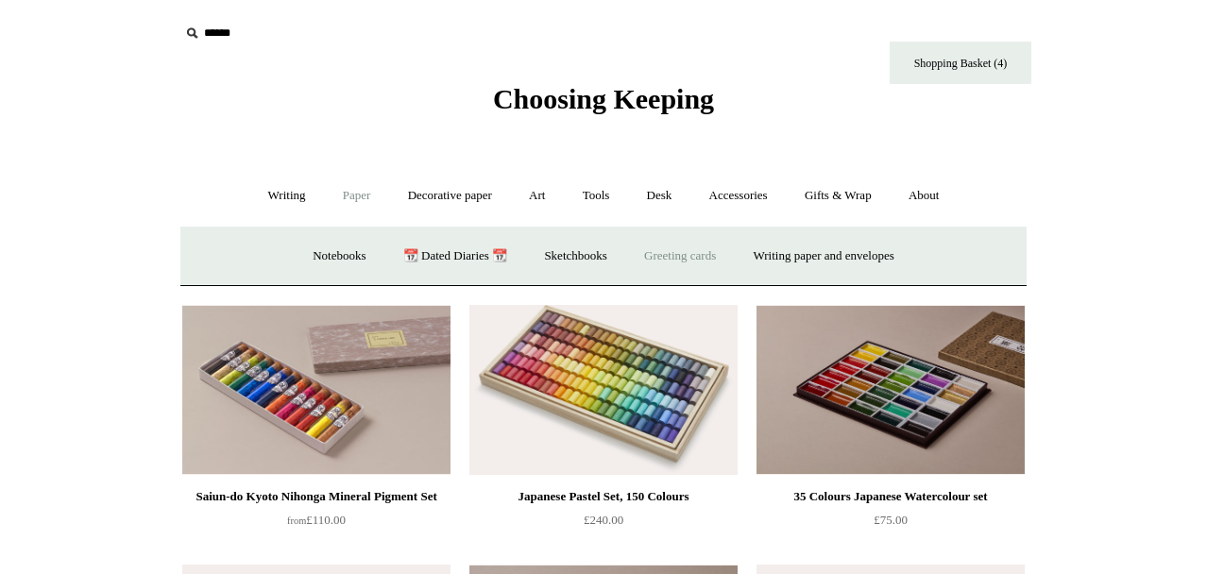
click at [680, 254] on link "Greeting cards +" at bounding box center [680, 256] width 106 height 50
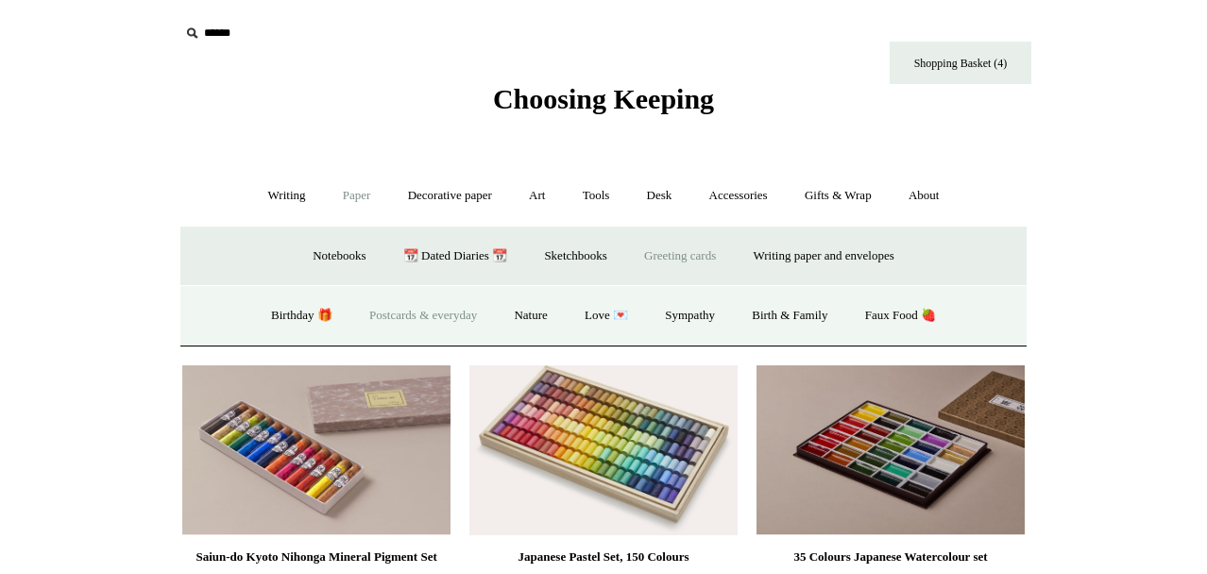
click at [435, 320] on link "Postcards & everyday" at bounding box center [423, 316] width 142 height 50
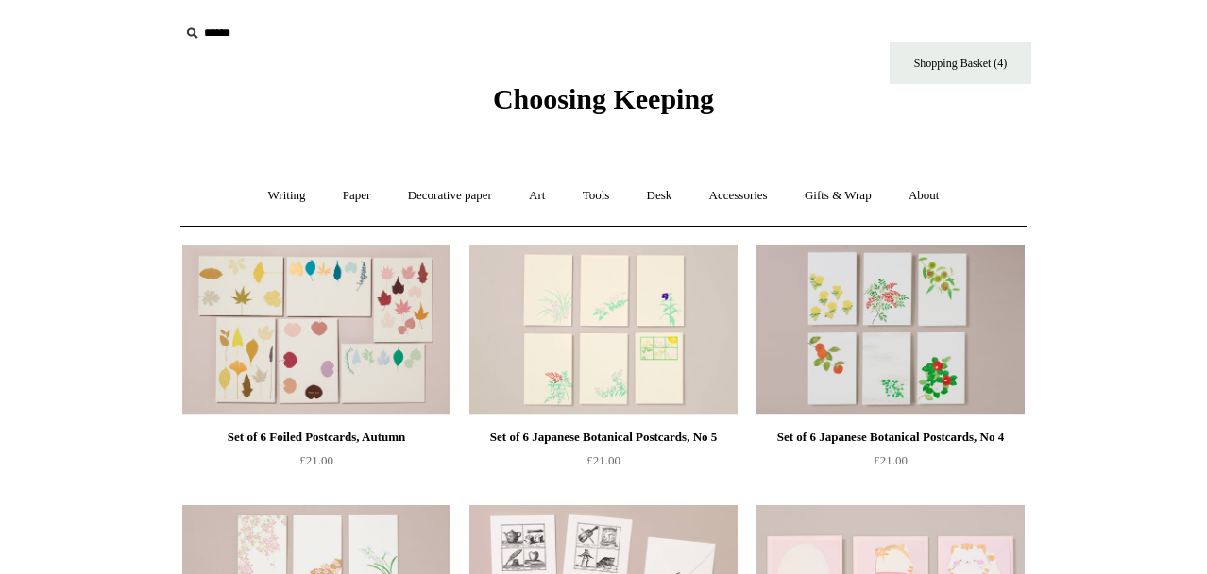
click at [213, 45] on input "text" at bounding box center [295, 33] width 232 height 35
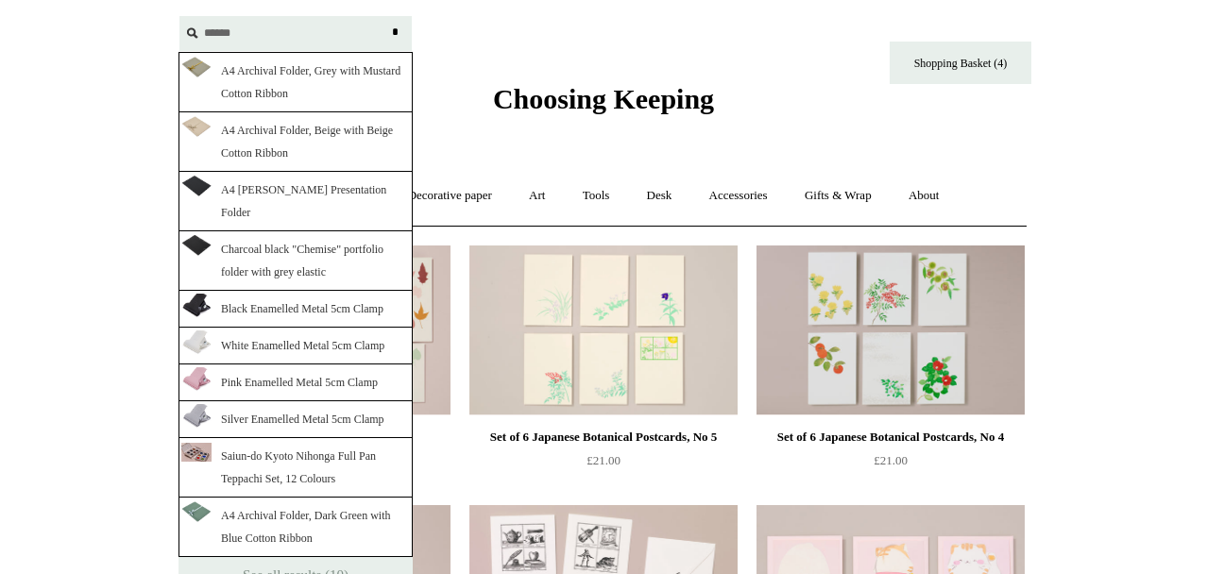
type input "******"
click at [385, 16] on input "*" at bounding box center [394, 32] width 19 height 33
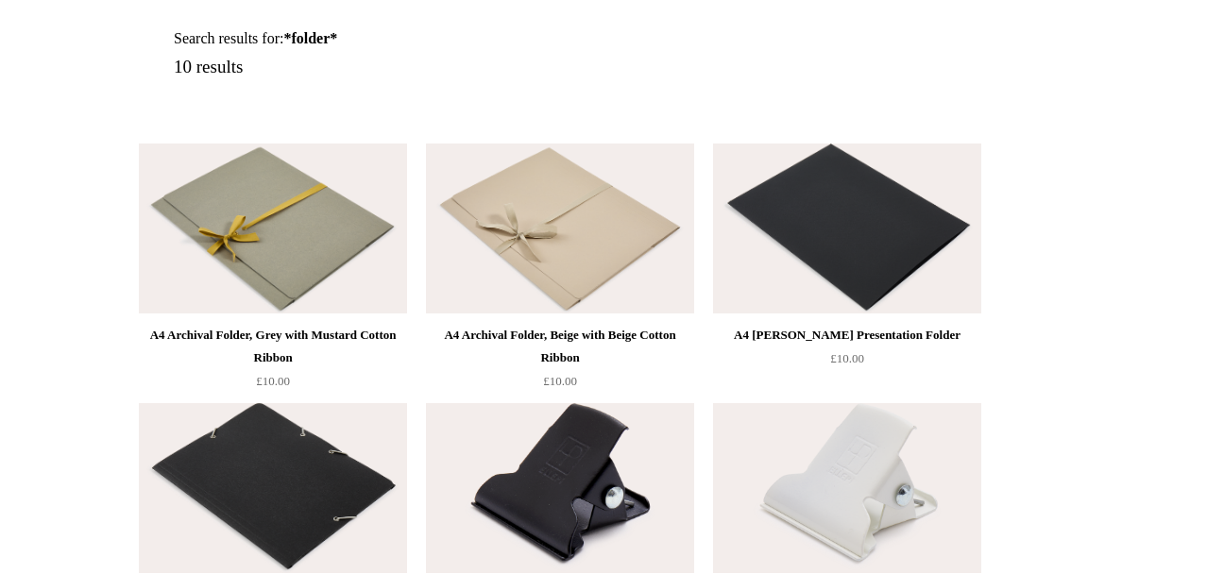
scroll to position [227, 0]
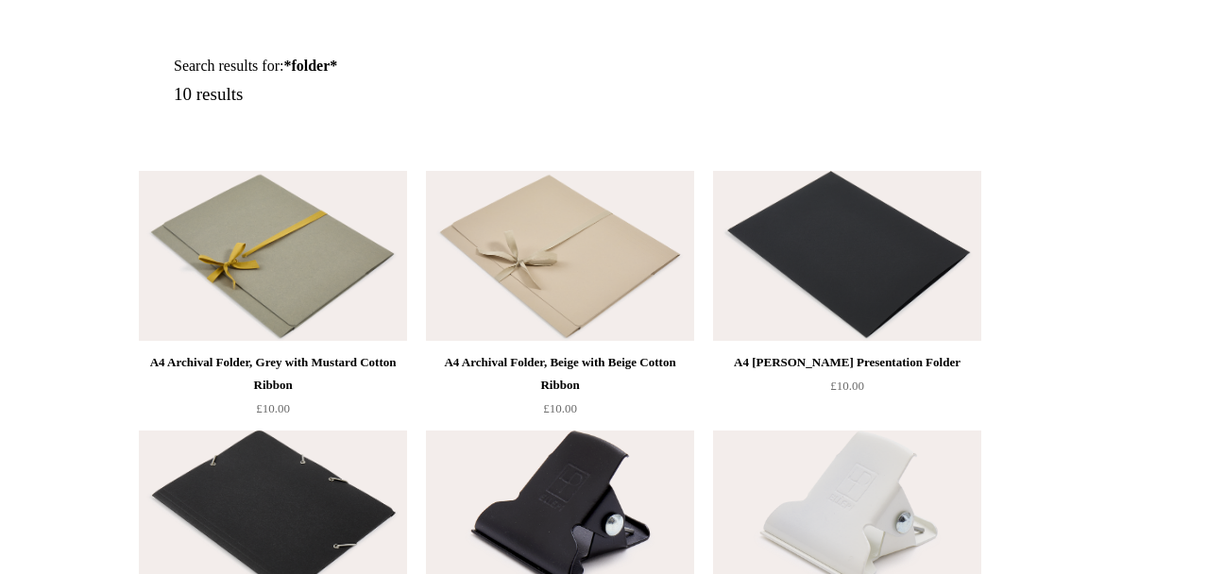
click at [308, 251] on img at bounding box center [273, 256] width 268 height 170
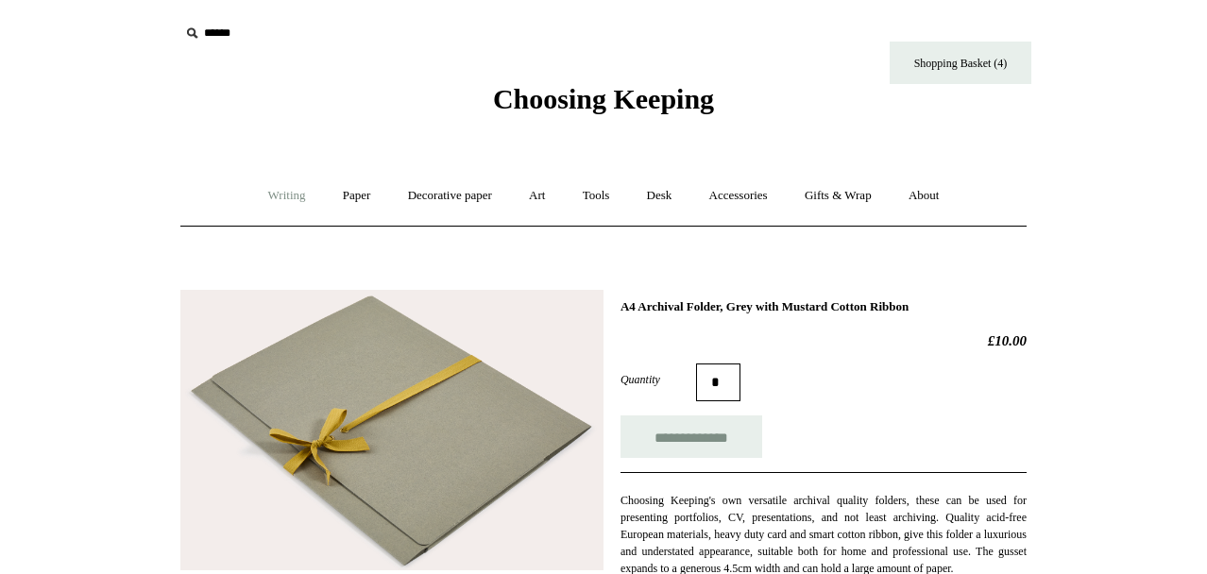
click at [272, 200] on link "Writing +" at bounding box center [287, 196] width 72 height 50
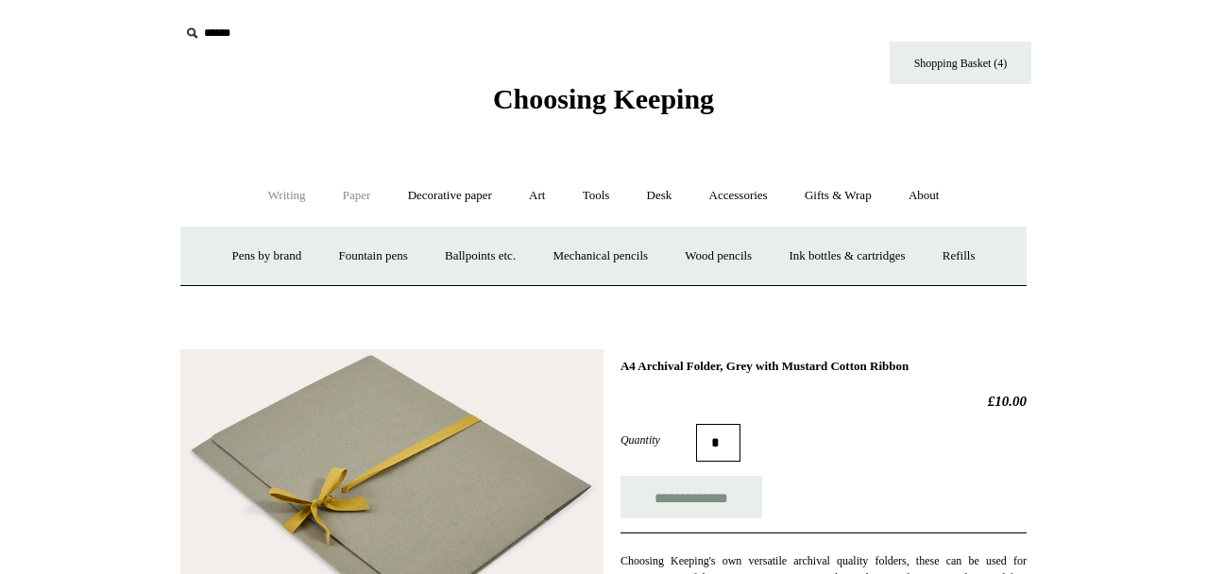
click at [353, 191] on link "Paper +" at bounding box center [357, 196] width 62 height 50
click at [660, 187] on link "Desk +" at bounding box center [660, 196] width 60 height 50
click at [478, 253] on link "Boxes & archiving" at bounding box center [483, 256] width 127 height 50
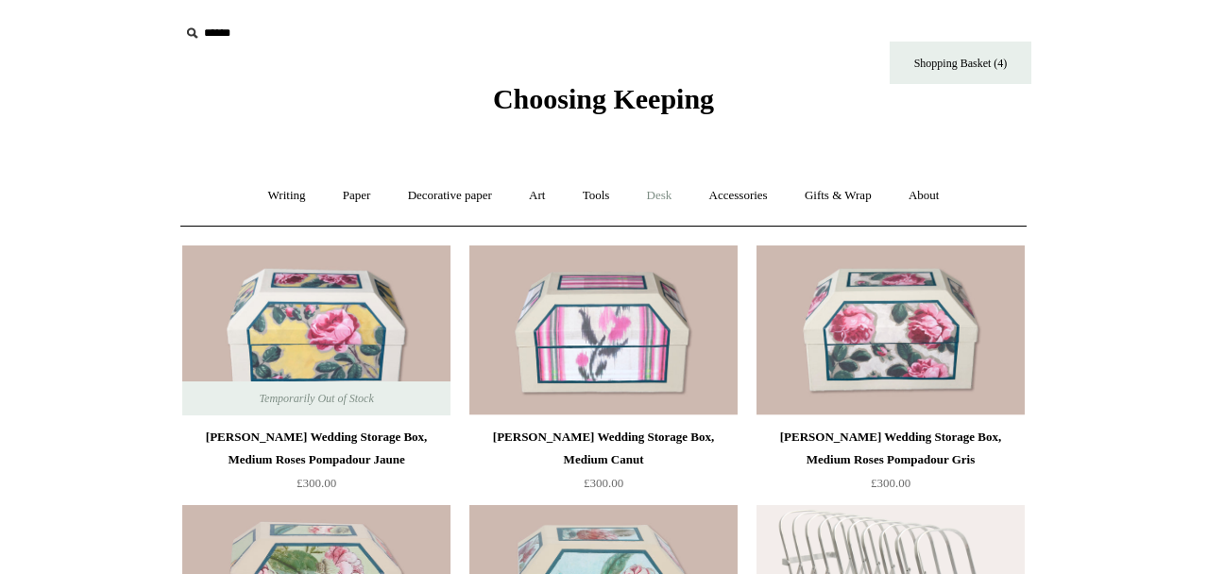
click at [658, 197] on link "Desk +" at bounding box center [660, 196] width 60 height 50
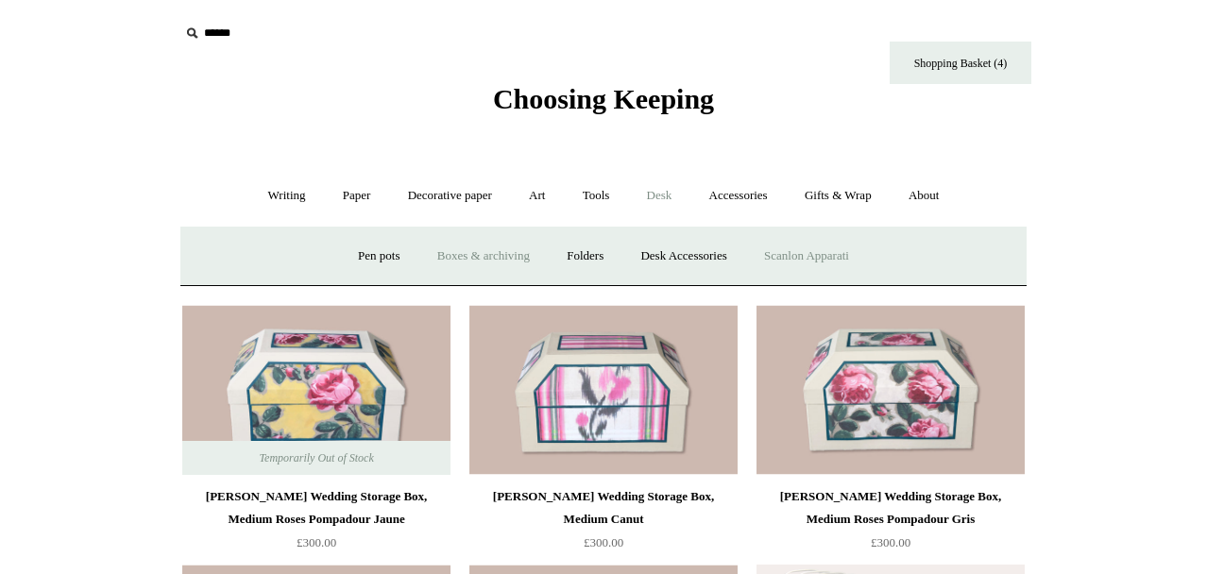
click at [823, 248] on link "Scanlon Apparati" at bounding box center [806, 256] width 119 height 50
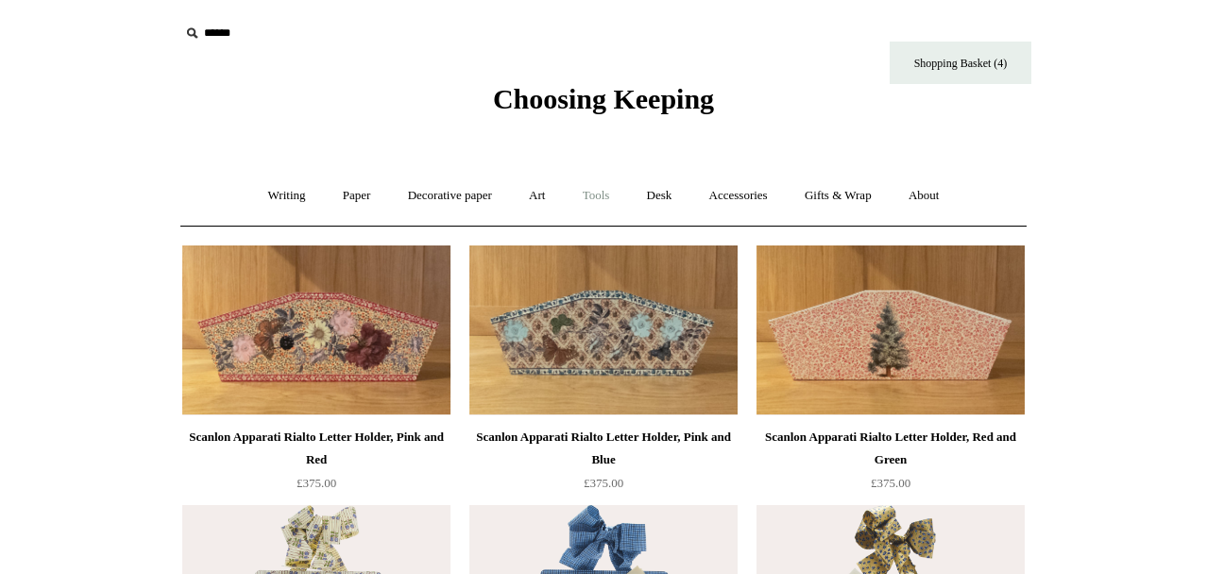
click at [609, 196] on link "Tools +" at bounding box center [596, 196] width 61 height 50
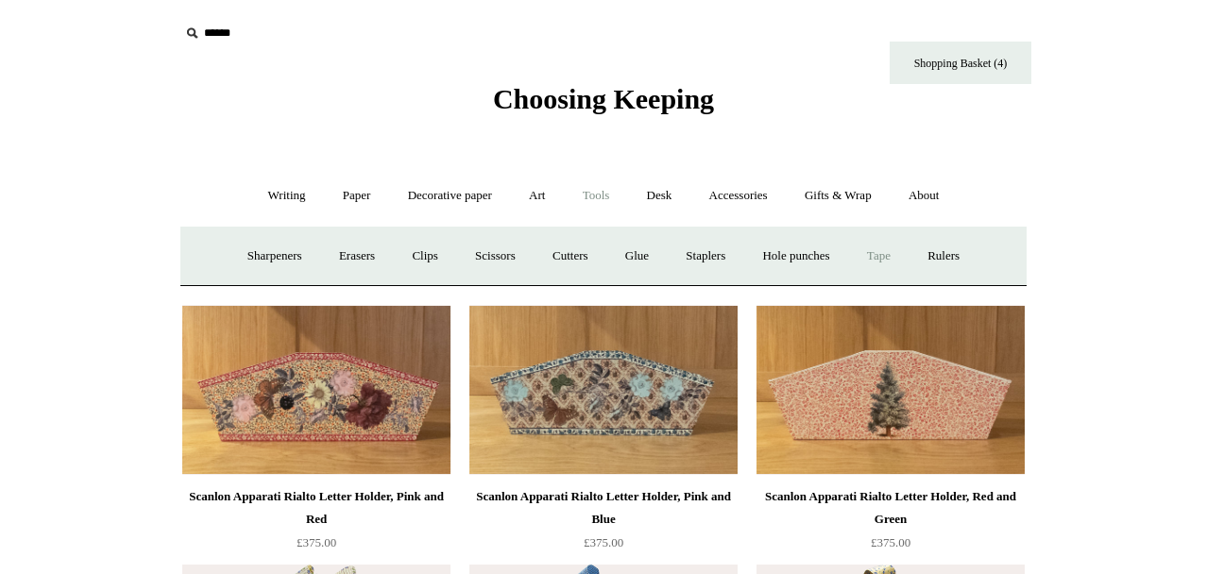
click at [893, 252] on link "Tape +" at bounding box center [879, 256] width 58 height 50
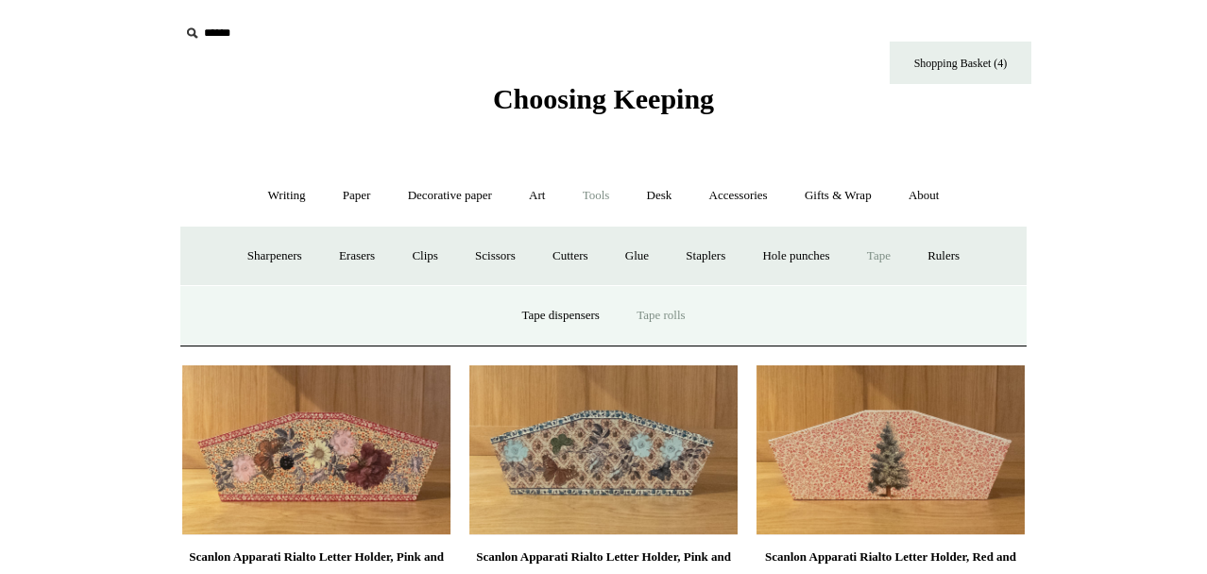
click at [662, 310] on link "Tape rolls" at bounding box center [661, 316] width 82 height 50
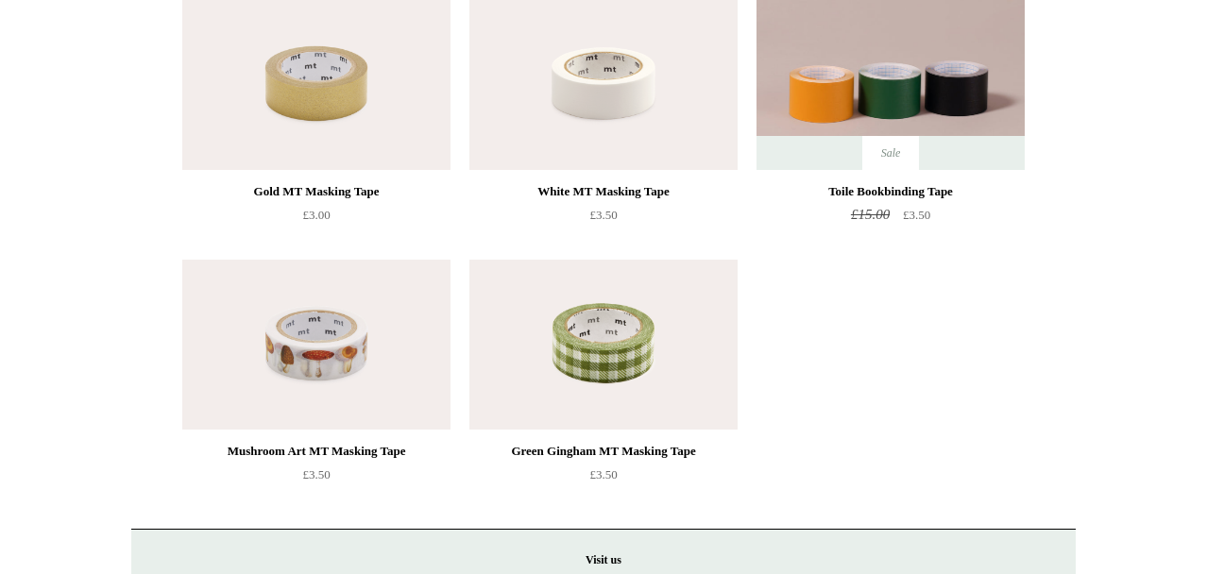
scroll to position [794, 0]
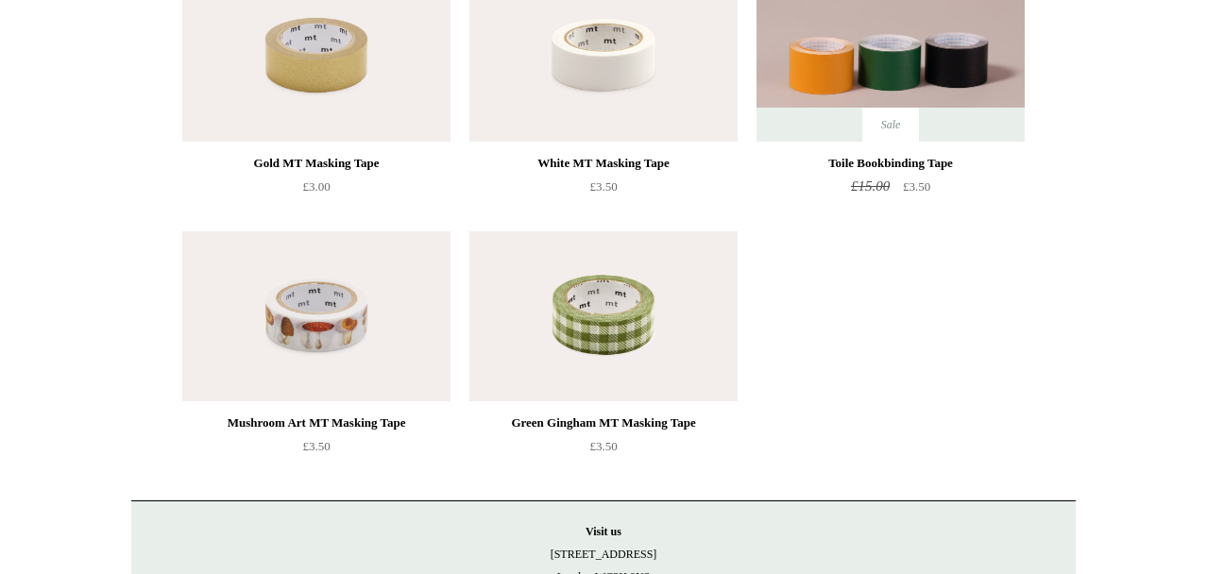
click at [356, 315] on img at bounding box center [316, 316] width 268 height 170
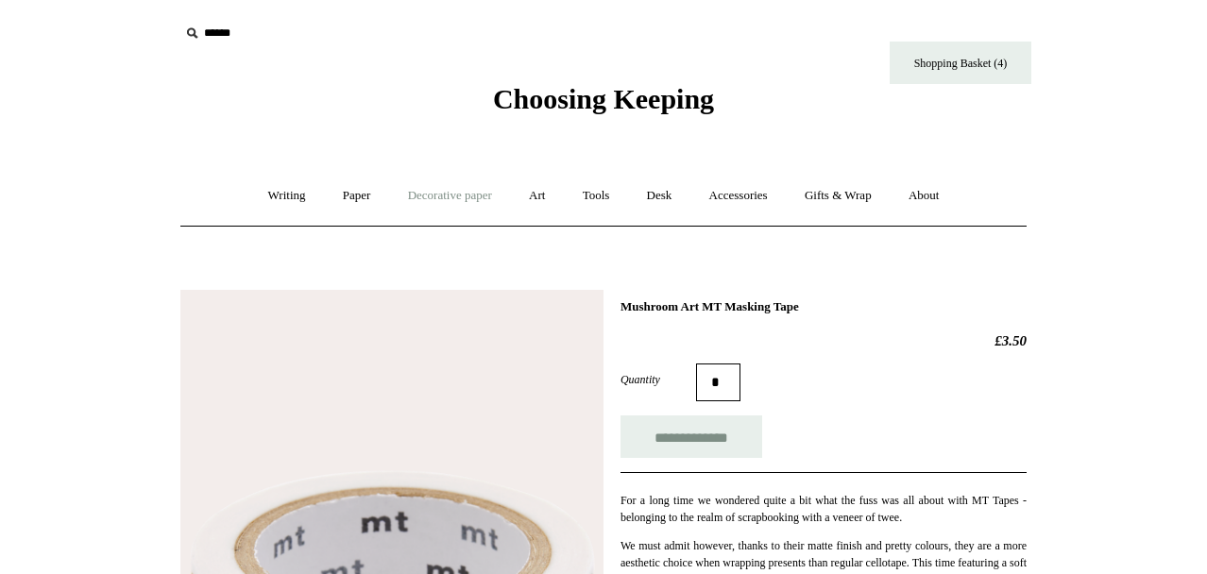
click at [479, 204] on link "Decorative paper +" at bounding box center [450, 196] width 118 height 50
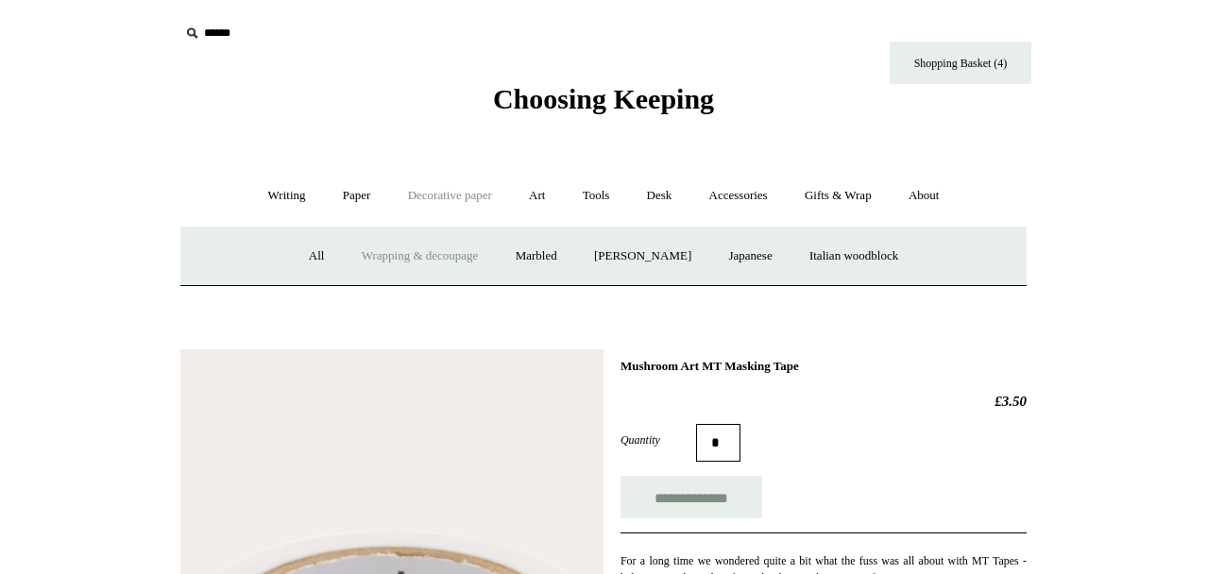
click at [416, 254] on link "Wrapping & decoupage" at bounding box center [420, 256] width 151 height 50
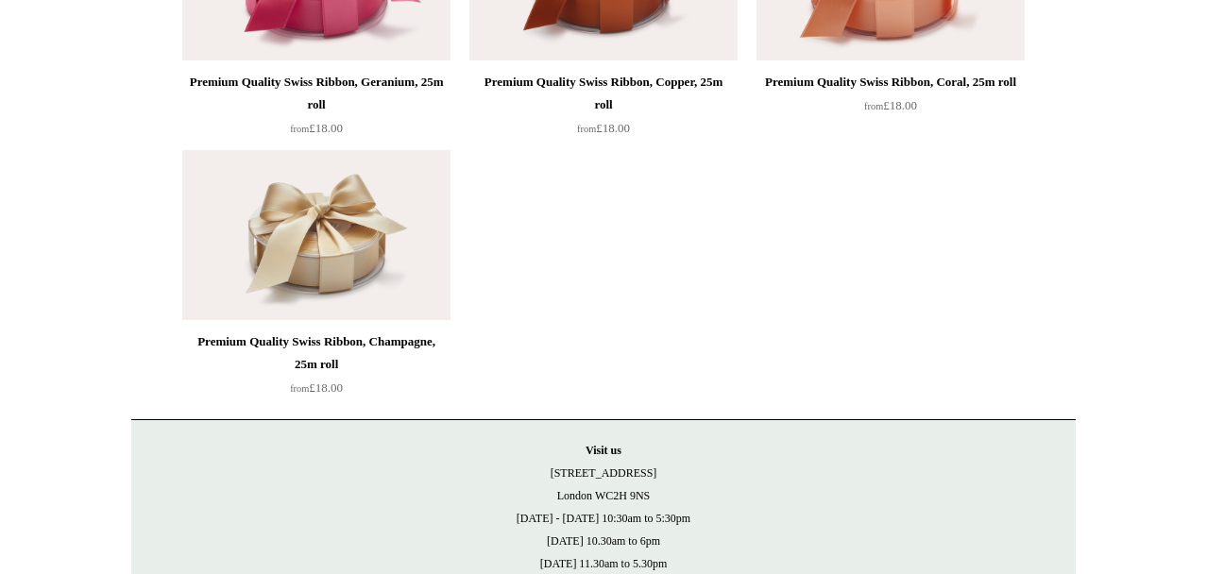
scroll to position [3250, 0]
